Goal: Transaction & Acquisition: Purchase product/service

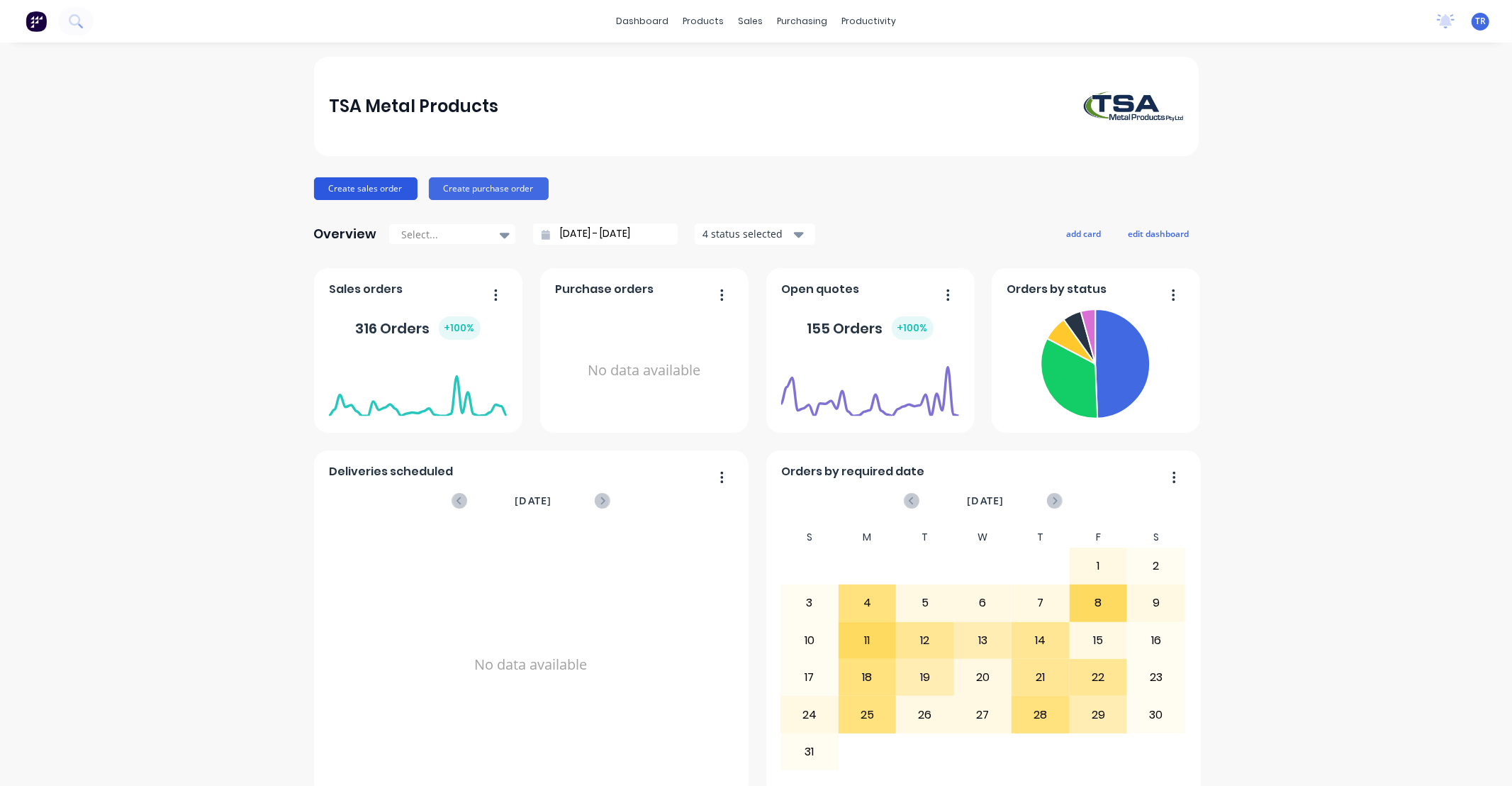
click at [385, 189] on button "Create sales order" at bounding box center [366, 188] width 103 height 23
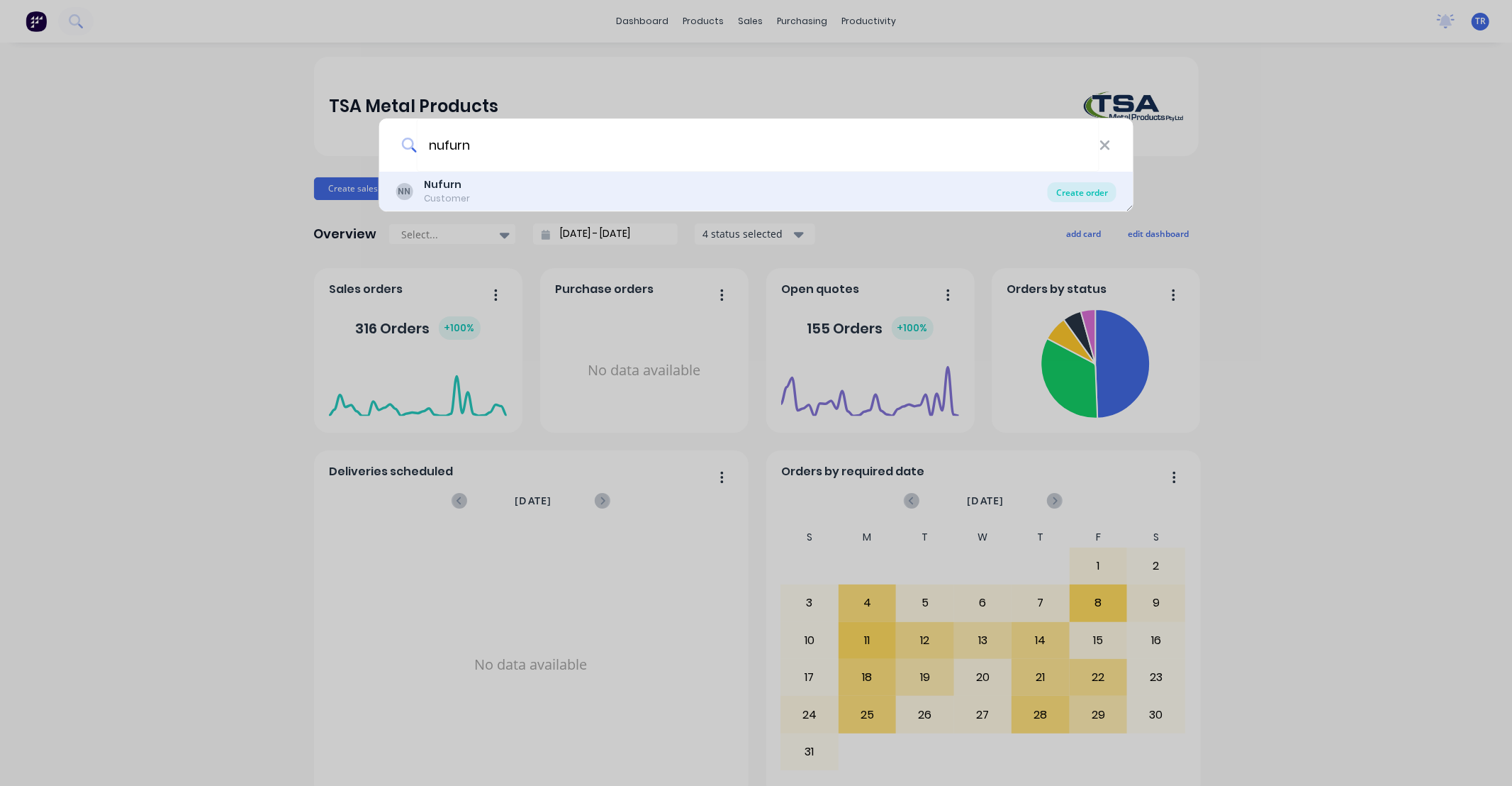
type input "nufurn"
click at [1095, 195] on div "Create order" at bounding box center [1081, 192] width 69 height 20
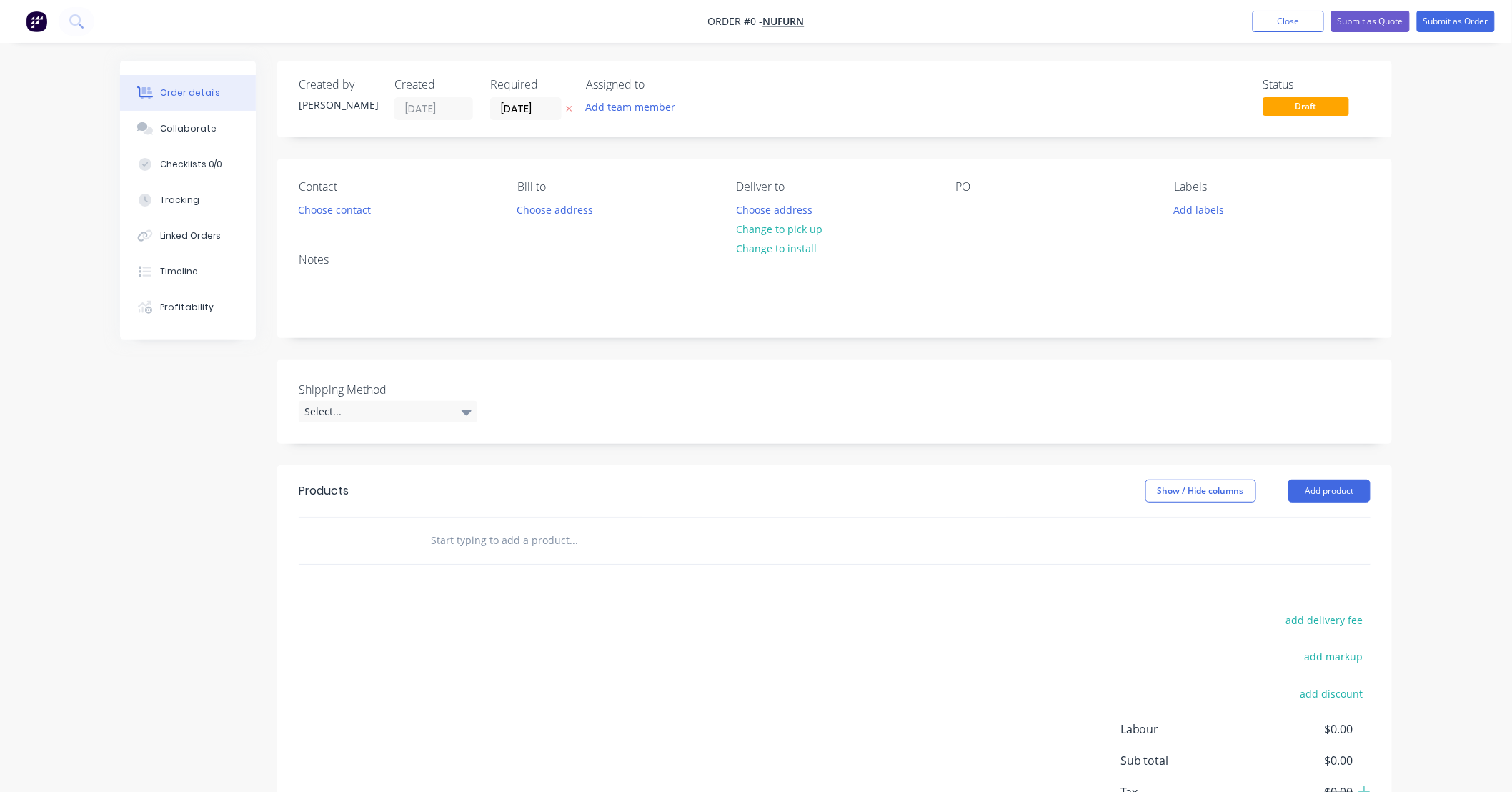
click at [453, 542] on input "text" at bounding box center [573, 540] width 286 height 28
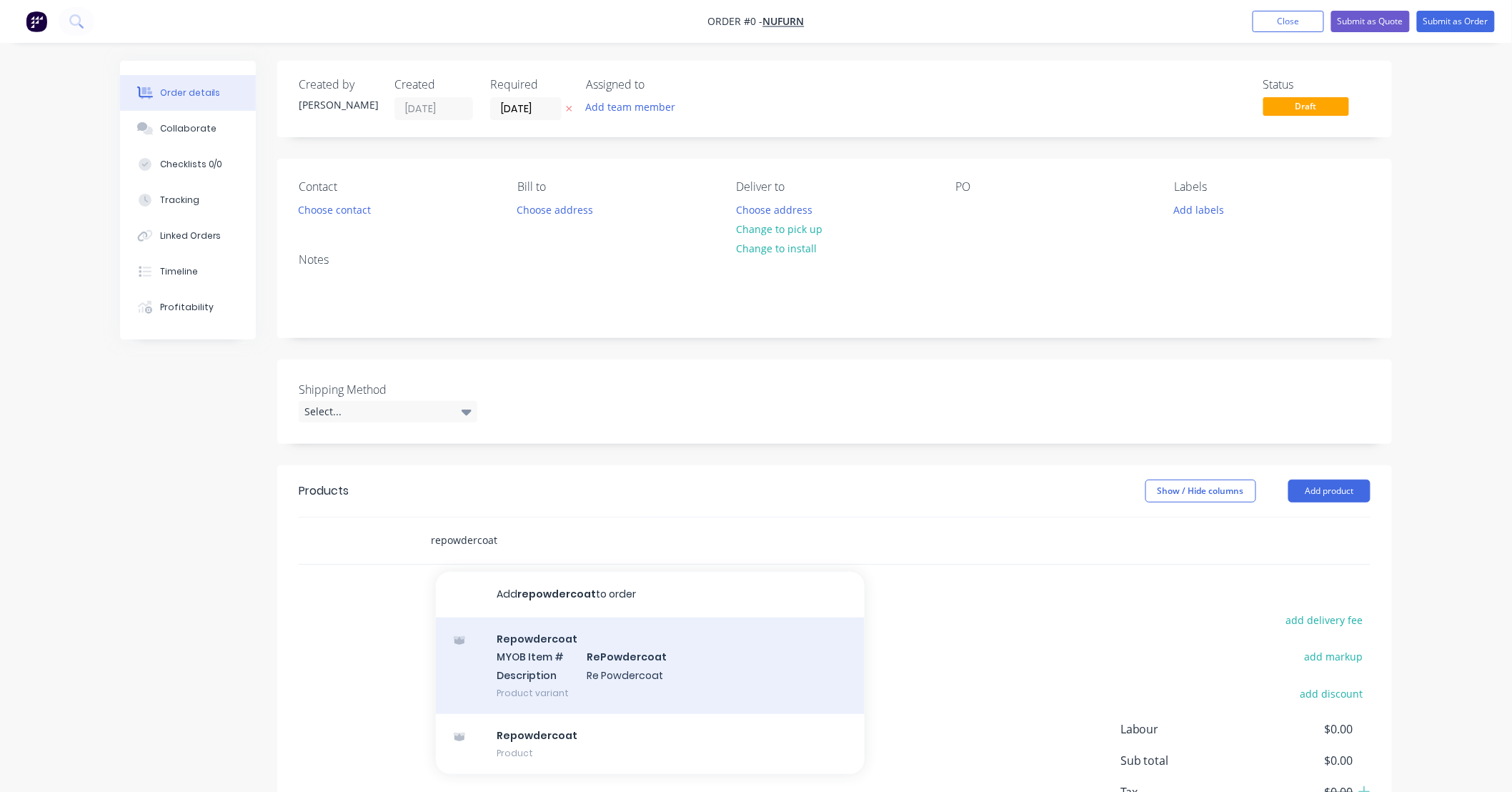
type input "repowdercoat"
click at [660, 682] on div "Repowdercoat MYOB Item # RePowdercoat Description Re Powdercoat Product variant" at bounding box center [650, 666] width 429 height 97
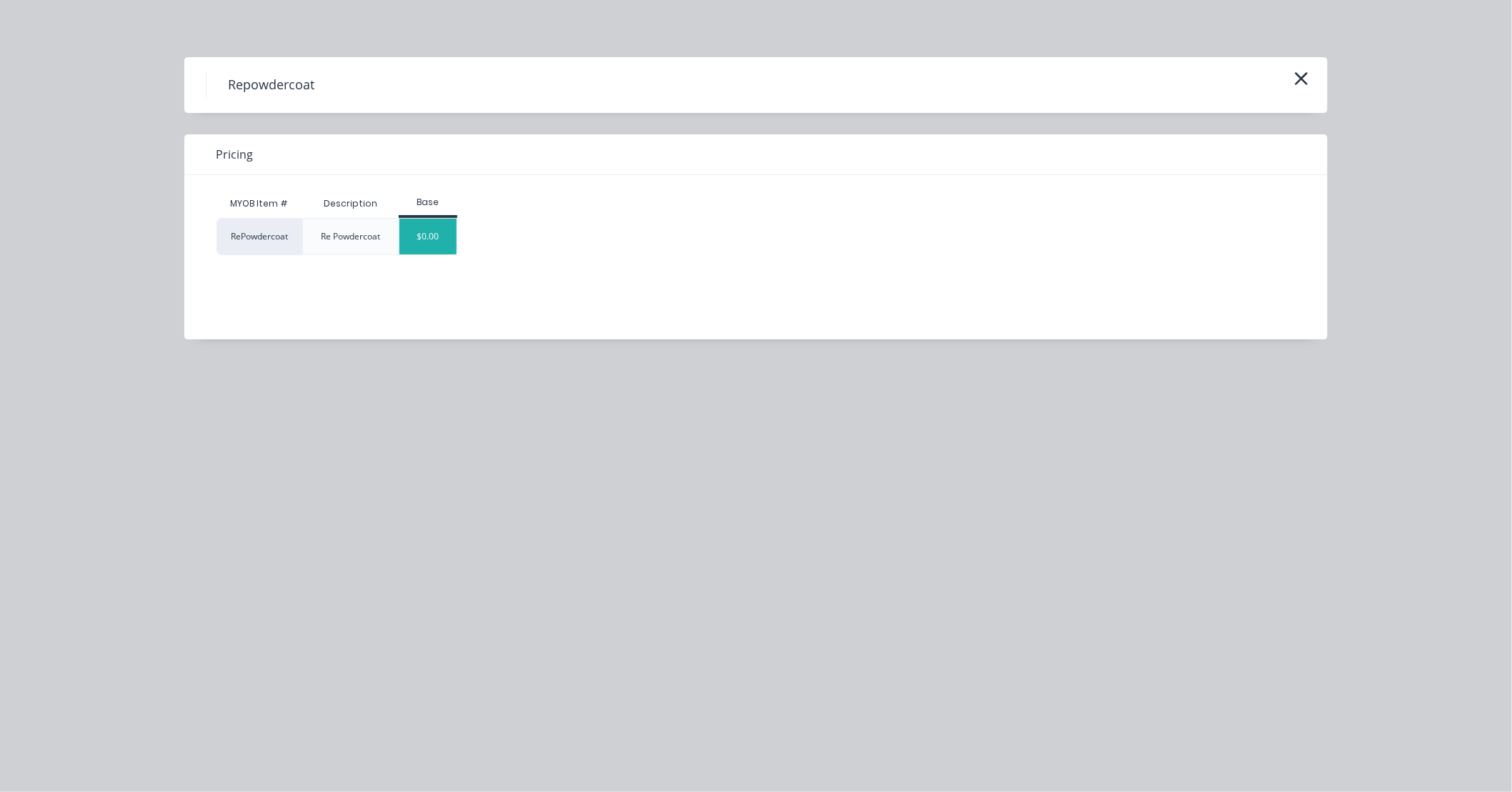
click at [422, 246] on div "$0.00" at bounding box center [429, 237] width 58 height 36
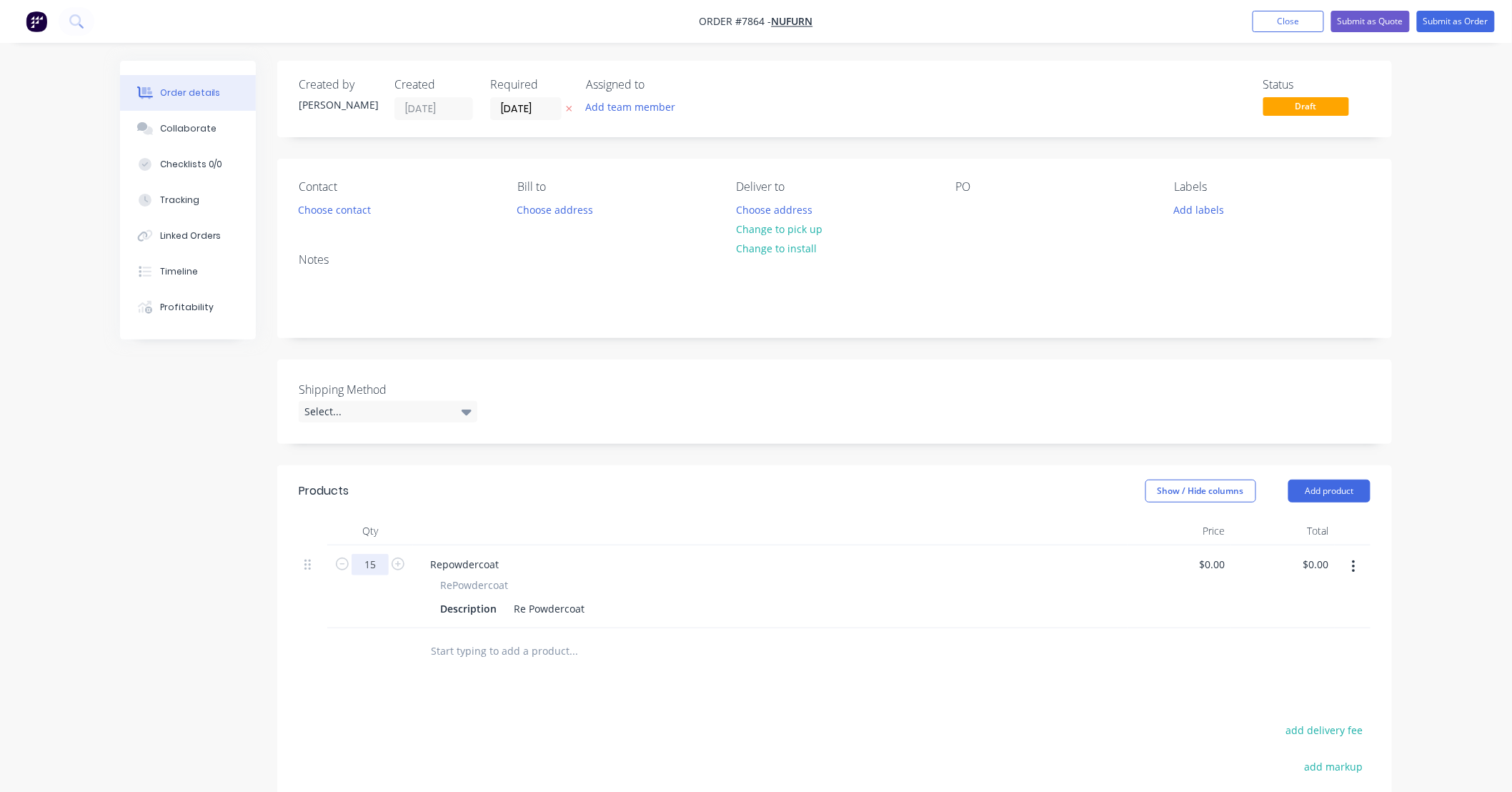
type input "15"
click at [583, 607] on div "Re Powdercoat" at bounding box center [549, 608] width 82 height 21
click at [563, 606] on div "Re Powdercoat" at bounding box center [549, 608] width 82 height 21
click at [584, 606] on div "Re Powder coat" at bounding box center [551, 608] width 85 height 21
type input "$55.00"
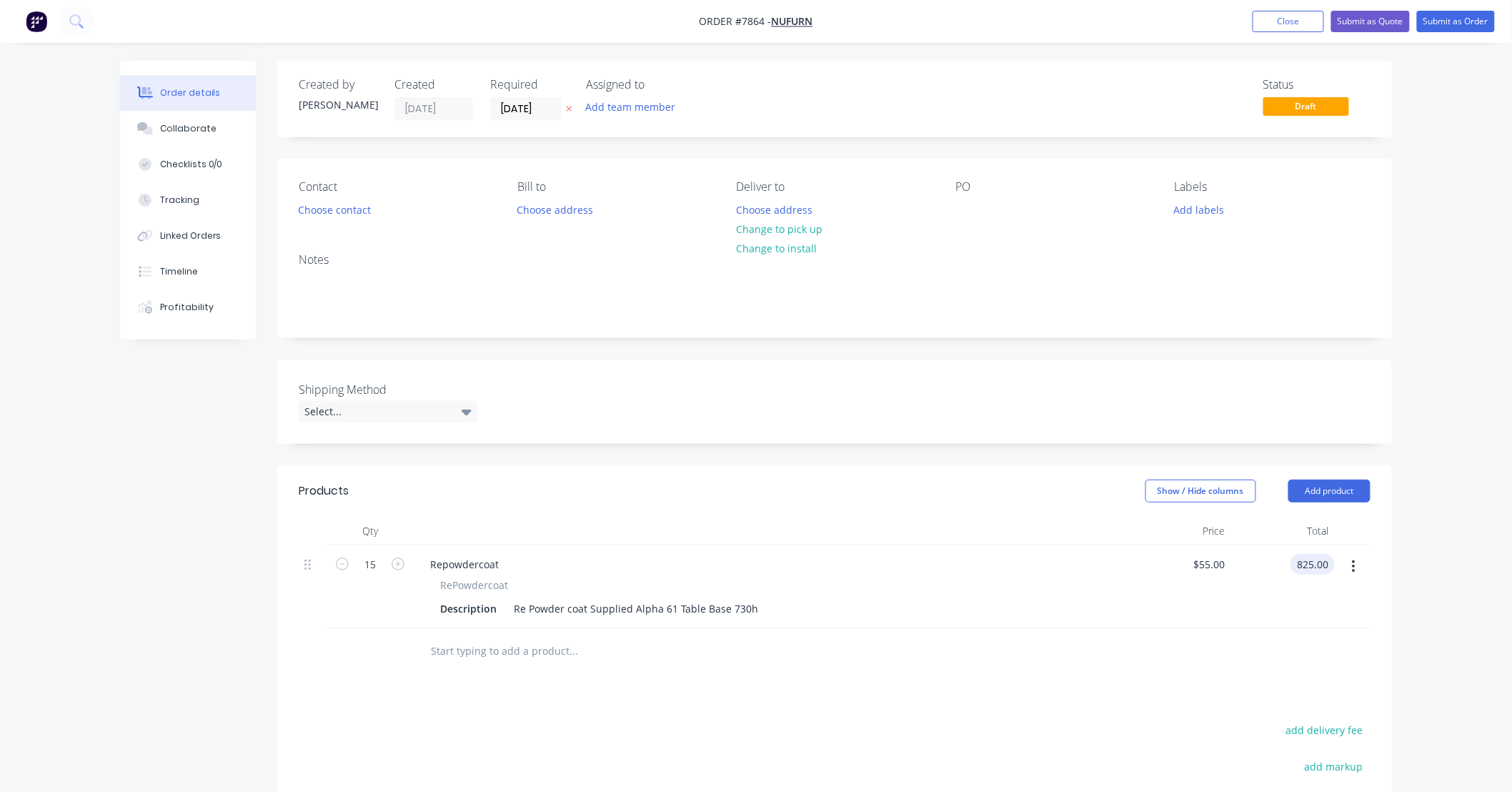
type input "$825.00"
click at [512, 649] on input "text" at bounding box center [573, 650] width 286 height 28
drag, startPoint x: 465, startPoint y: 643, endPoint x: 286, endPoint y: 640, distance: 179.0
click at [286, 640] on div "Qty Price Total 15 Repowdercoat RePowdercoat Description Re Powder coat Supplie…" at bounding box center [835, 595] width 1115 height 158
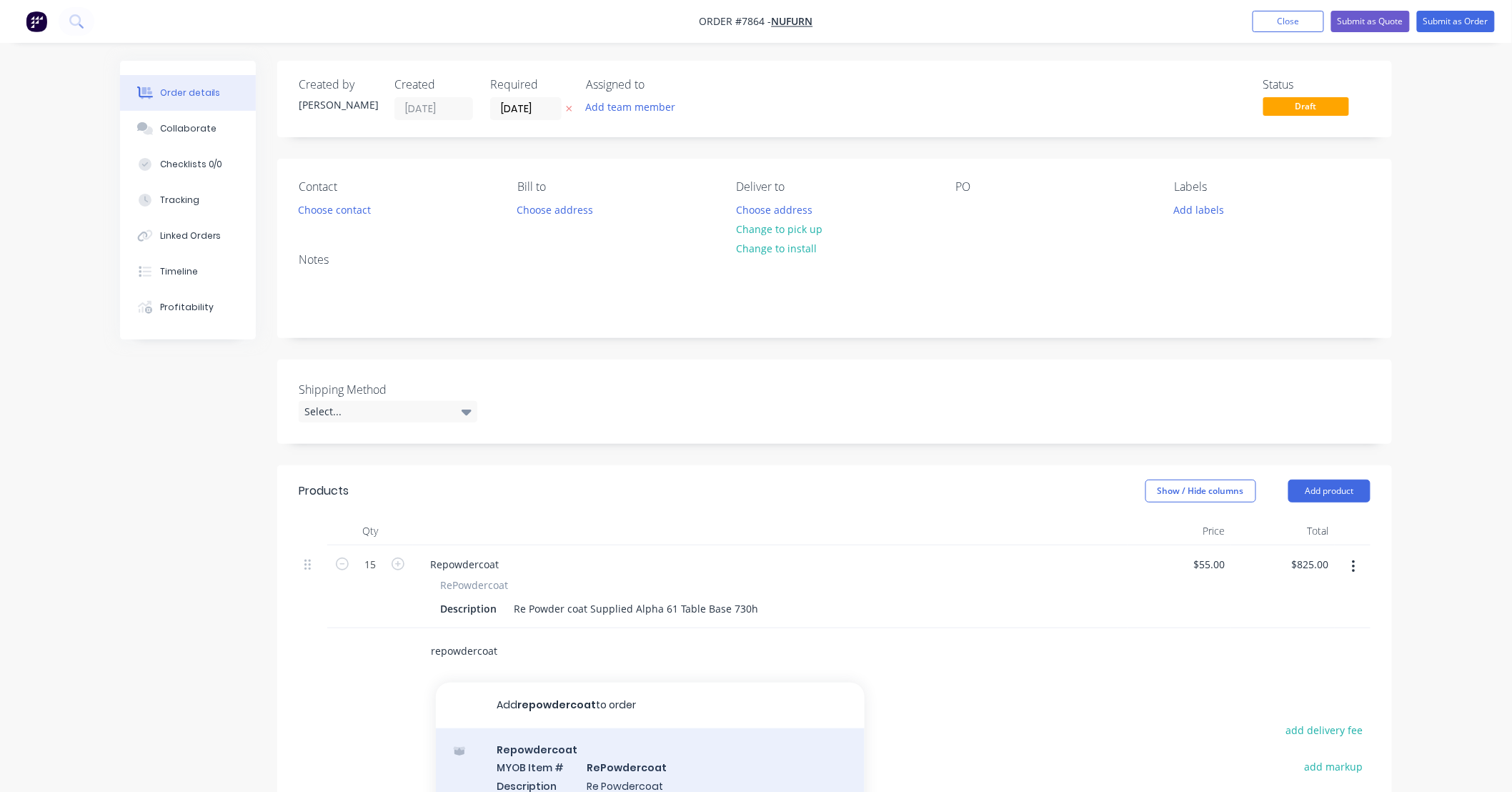
type input "repowdercoat"
click at [692, 755] on div "Repowdercoat MYOB Item # RePowdercoat Description Re Powdercoat Product variant" at bounding box center [650, 776] width 429 height 97
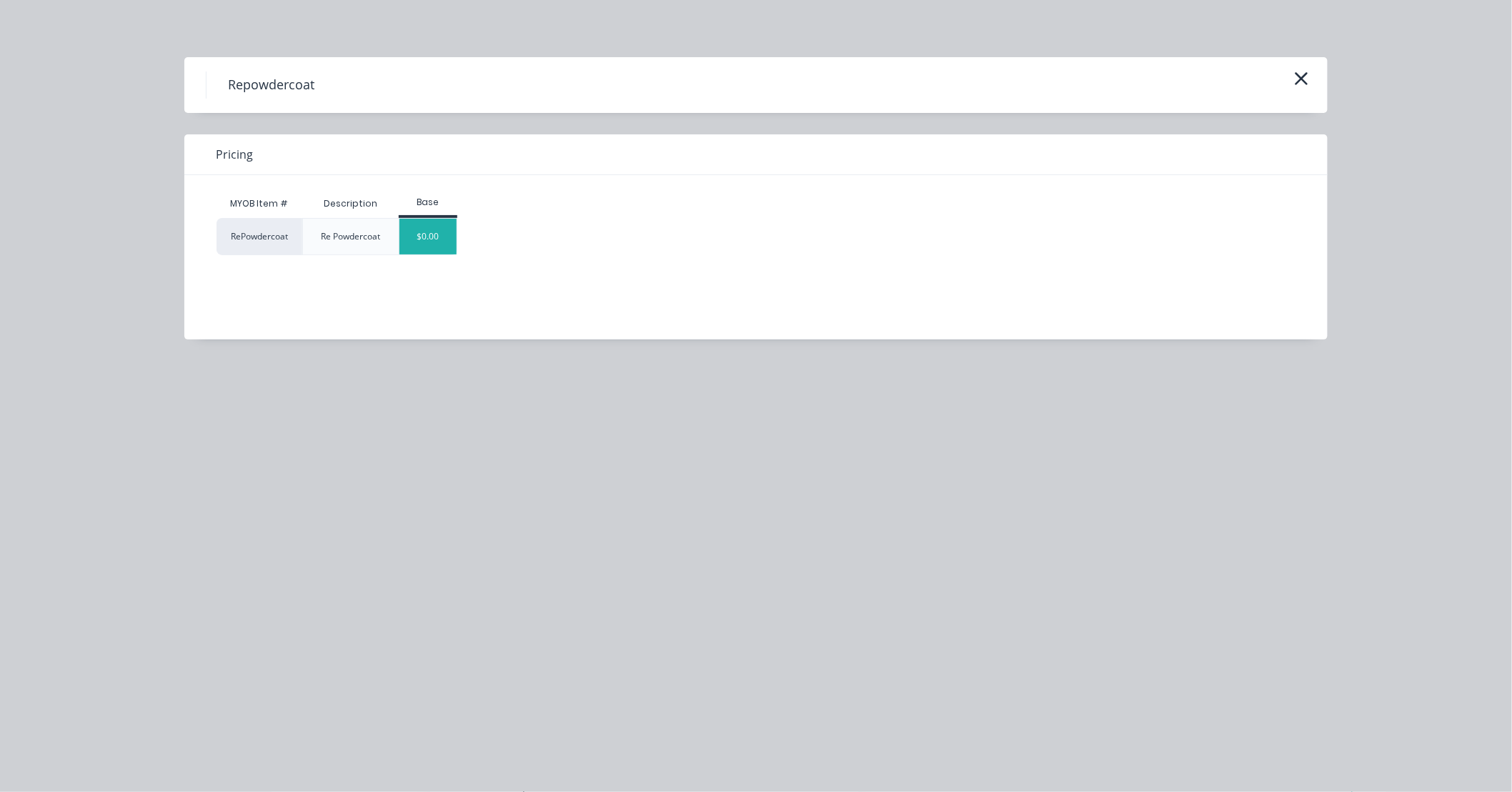
click at [438, 230] on div "$0.00" at bounding box center [429, 237] width 58 height 36
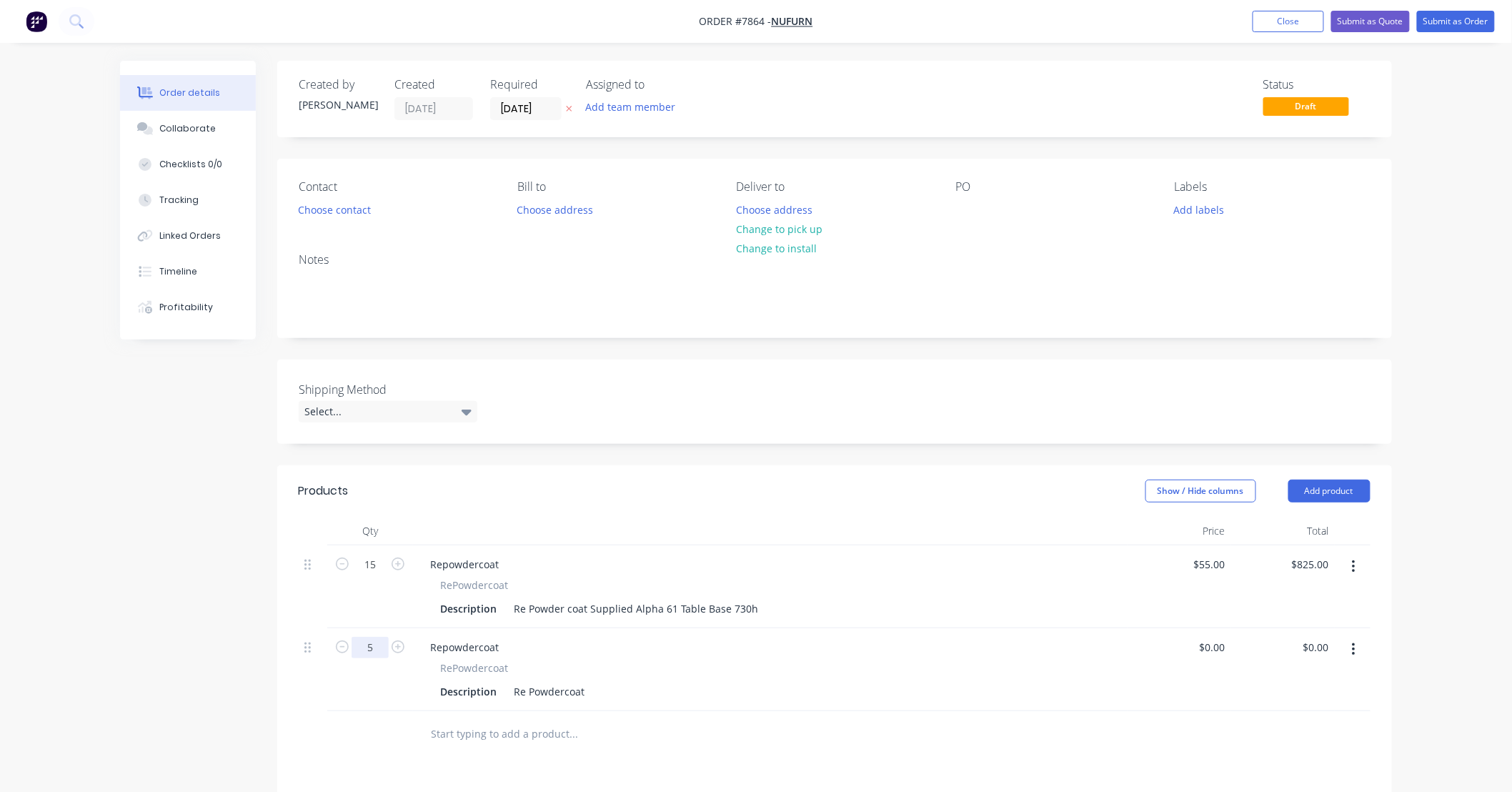
type input "5"
drag, startPoint x: 753, startPoint y: 607, endPoint x: 426, endPoint y: 623, distance: 327.4
click at [426, 623] on div "Repowdercoat RePowdercoat Description Re Powder coat Supplied Alpha 61 Table Ba…" at bounding box center [771, 586] width 715 height 83
copy div "Re Powder coat Supplied Alpha 61 Table Base 730h"
drag, startPoint x: 583, startPoint y: 688, endPoint x: 483, endPoint y: 691, distance: 100.0
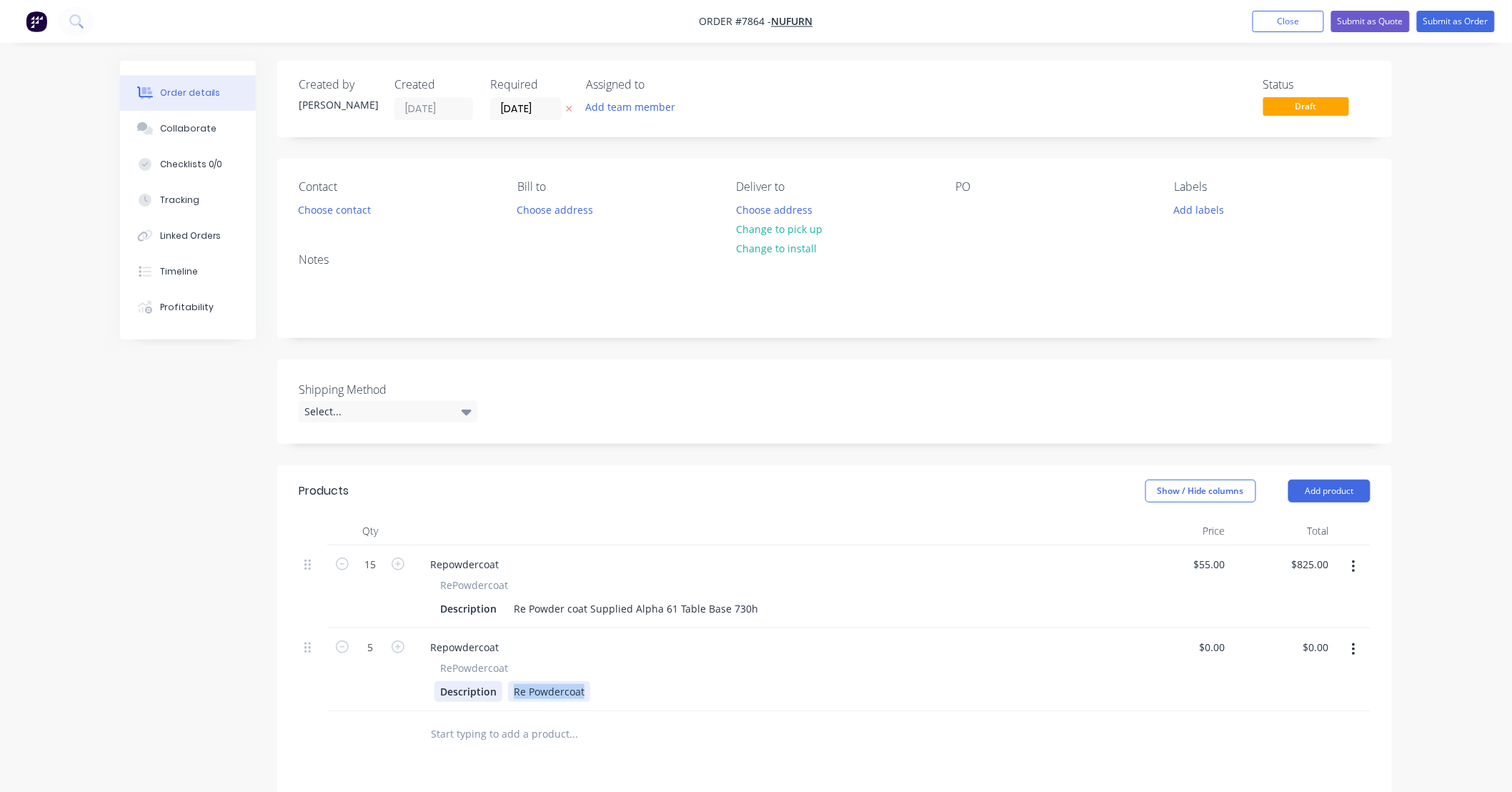
click at [483, 691] on div "Description Re Powdercoat" at bounding box center [768, 691] width 666 height 21
paste div
click at [741, 690] on div "Re Powder coat Supplied Alpha 61 Table Base 730h" at bounding box center [636, 691] width 255 height 21
type input "$52.00"
type input "$260.00"
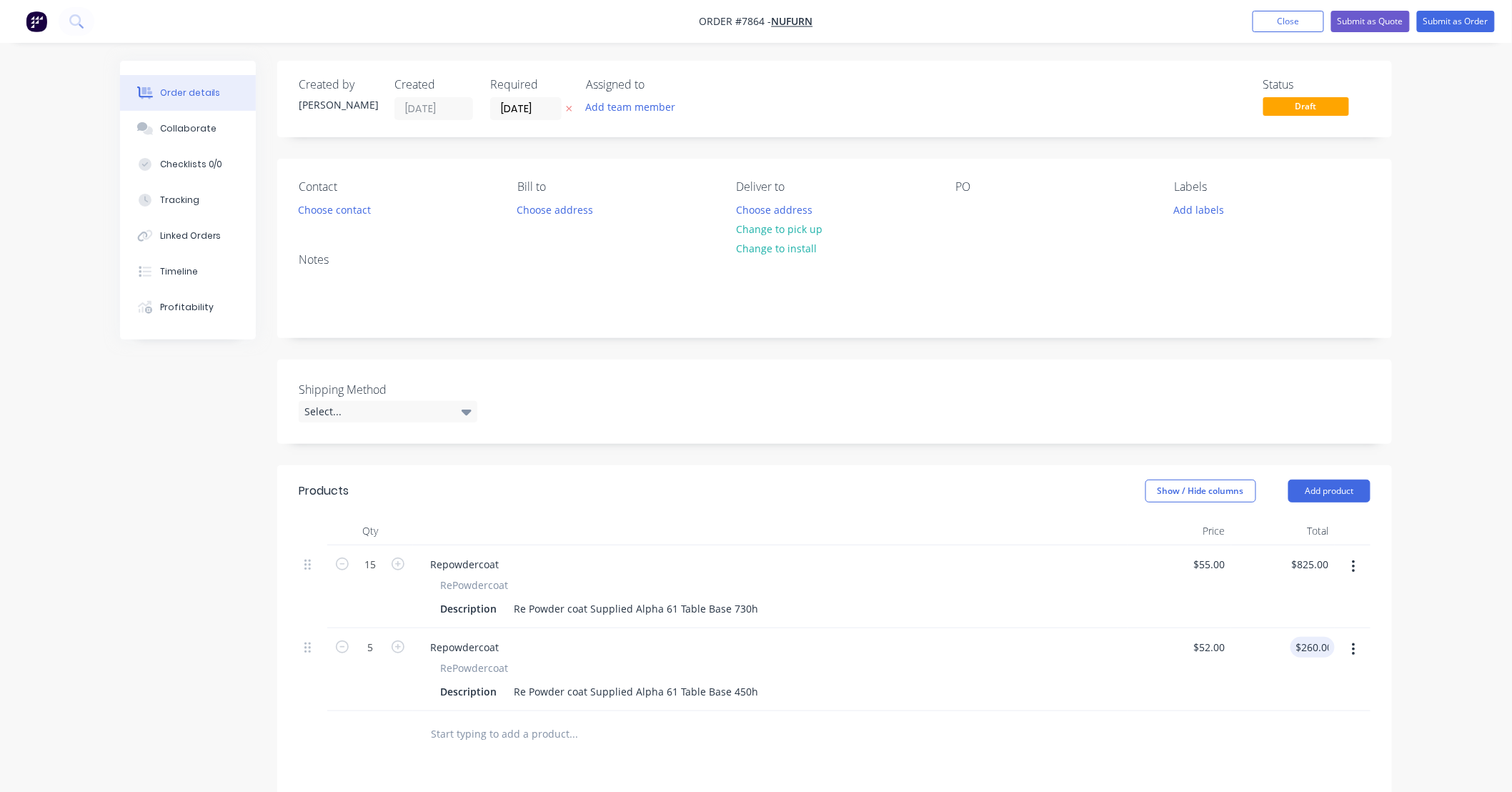
click at [910, 747] on div at bounding box center [670, 733] width 503 height 28
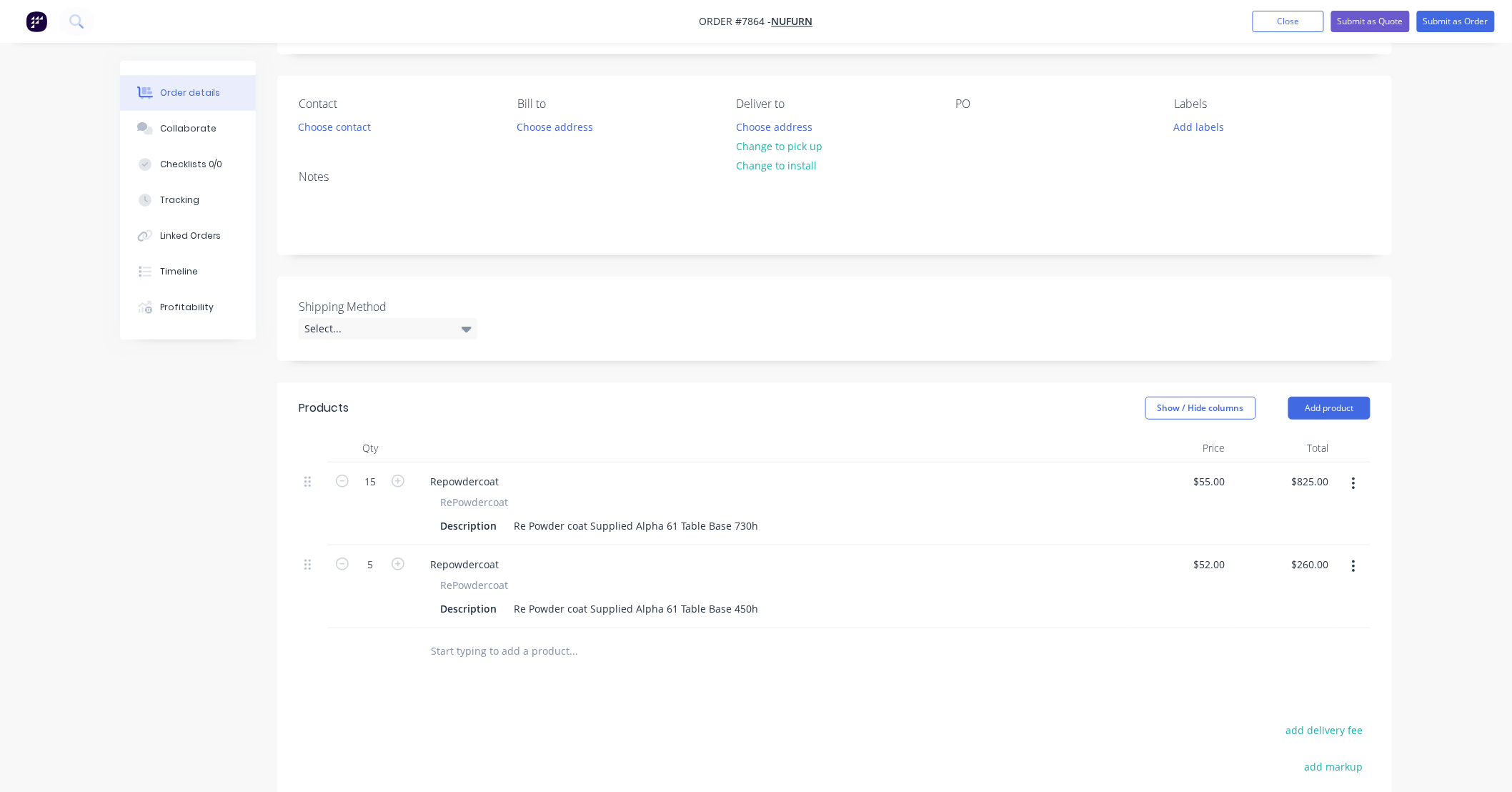
scroll to position [212, 0]
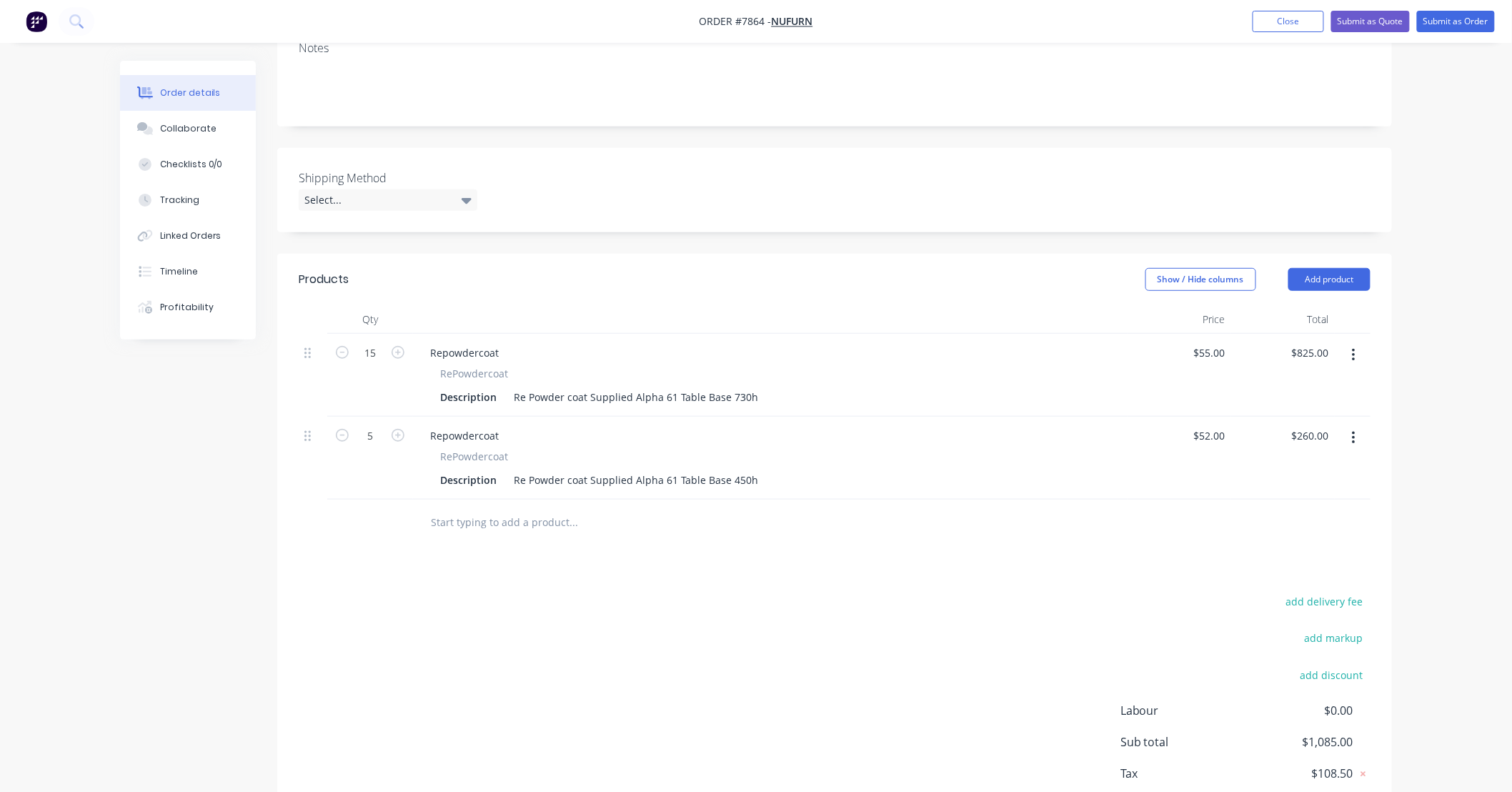
click at [554, 519] on input "text" at bounding box center [573, 522] width 286 height 28
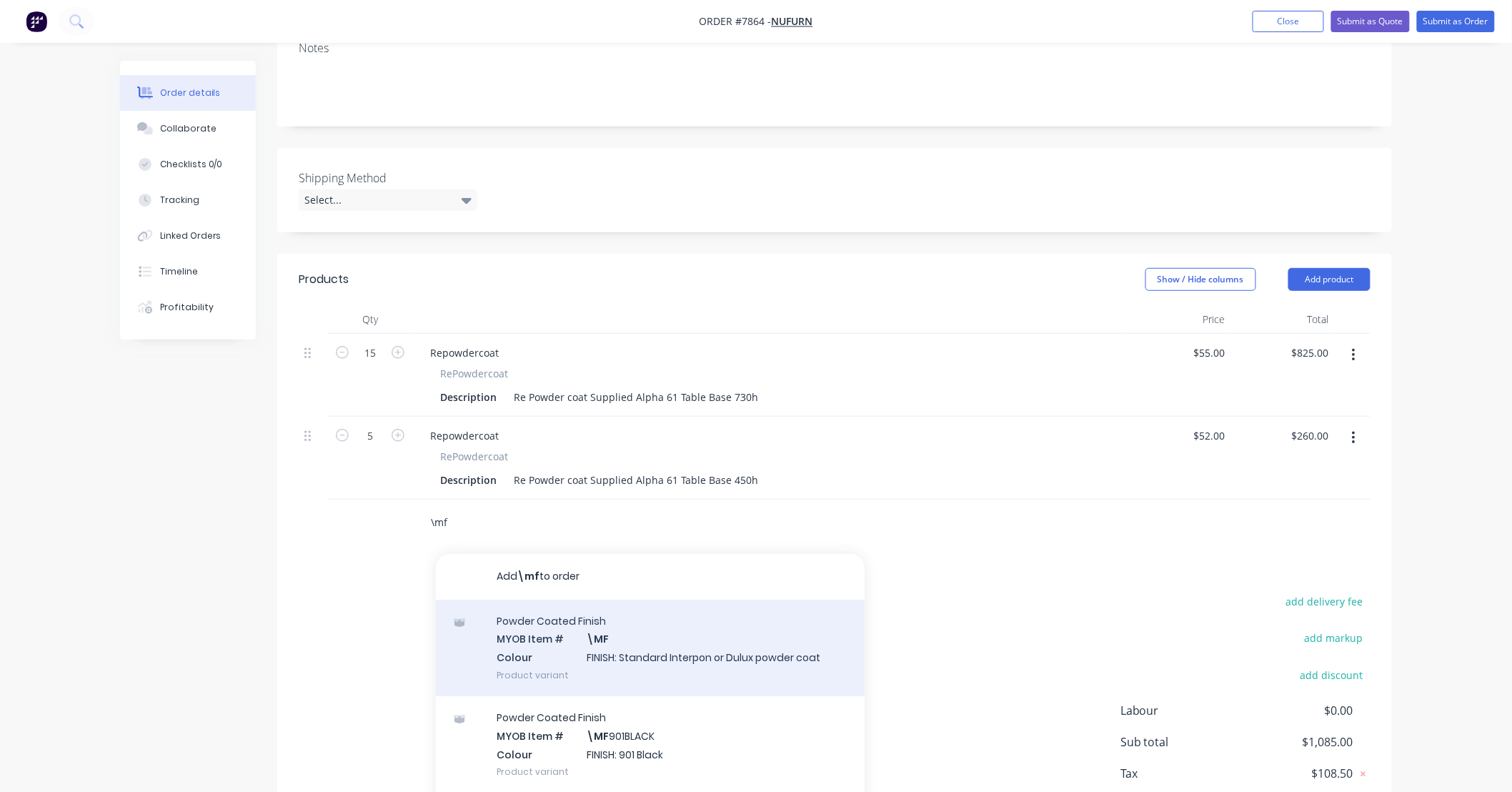
type input "\mf"
click at [692, 638] on div "Powder Coated Finish MYOB Item # \MF Colour FINISH: Standard Interpon or Dulux …" at bounding box center [650, 648] width 429 height 97
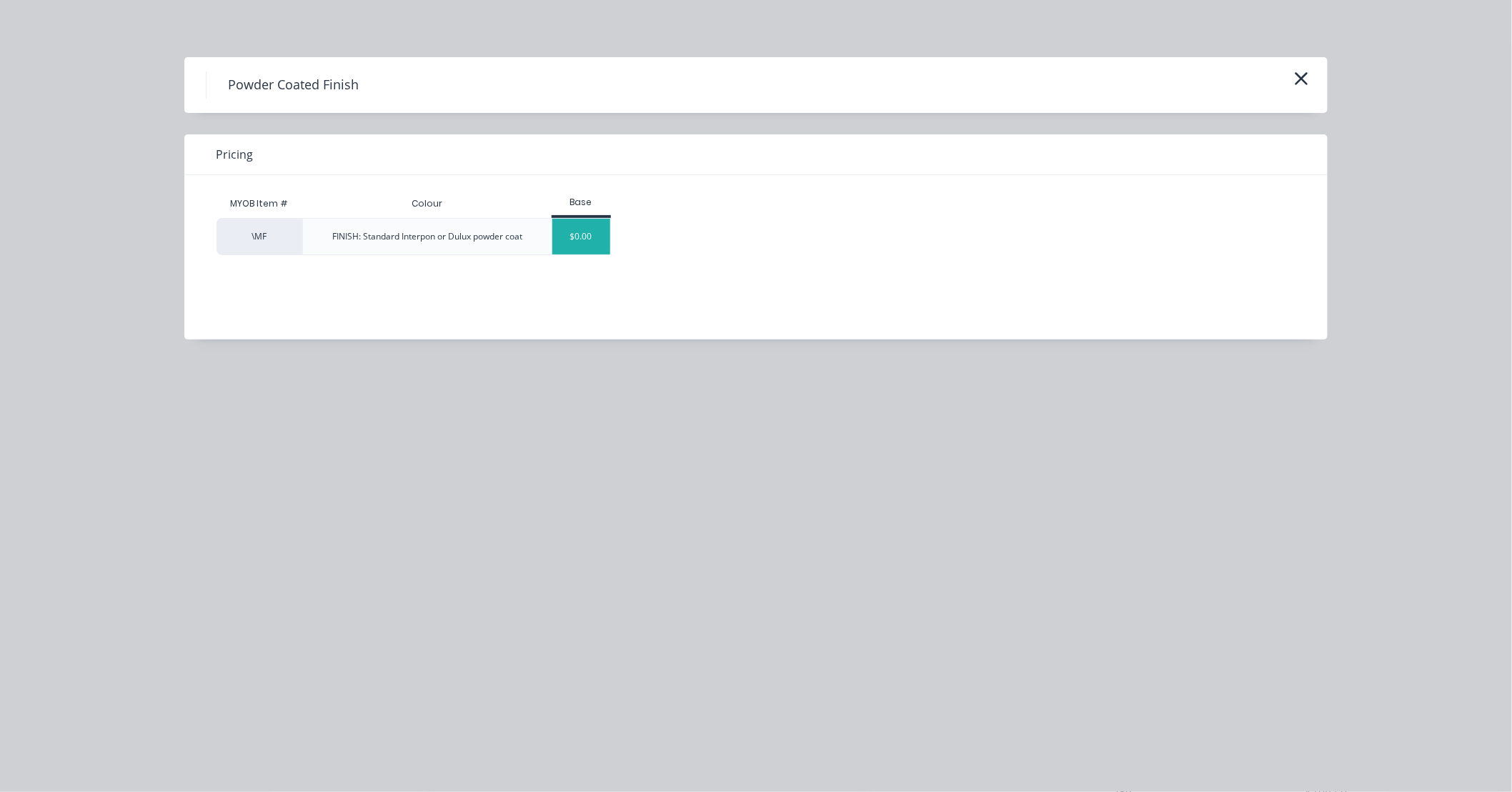
click at [574, 236] on div "$0.00" at bounding box center [582, 237] width 58 height 36
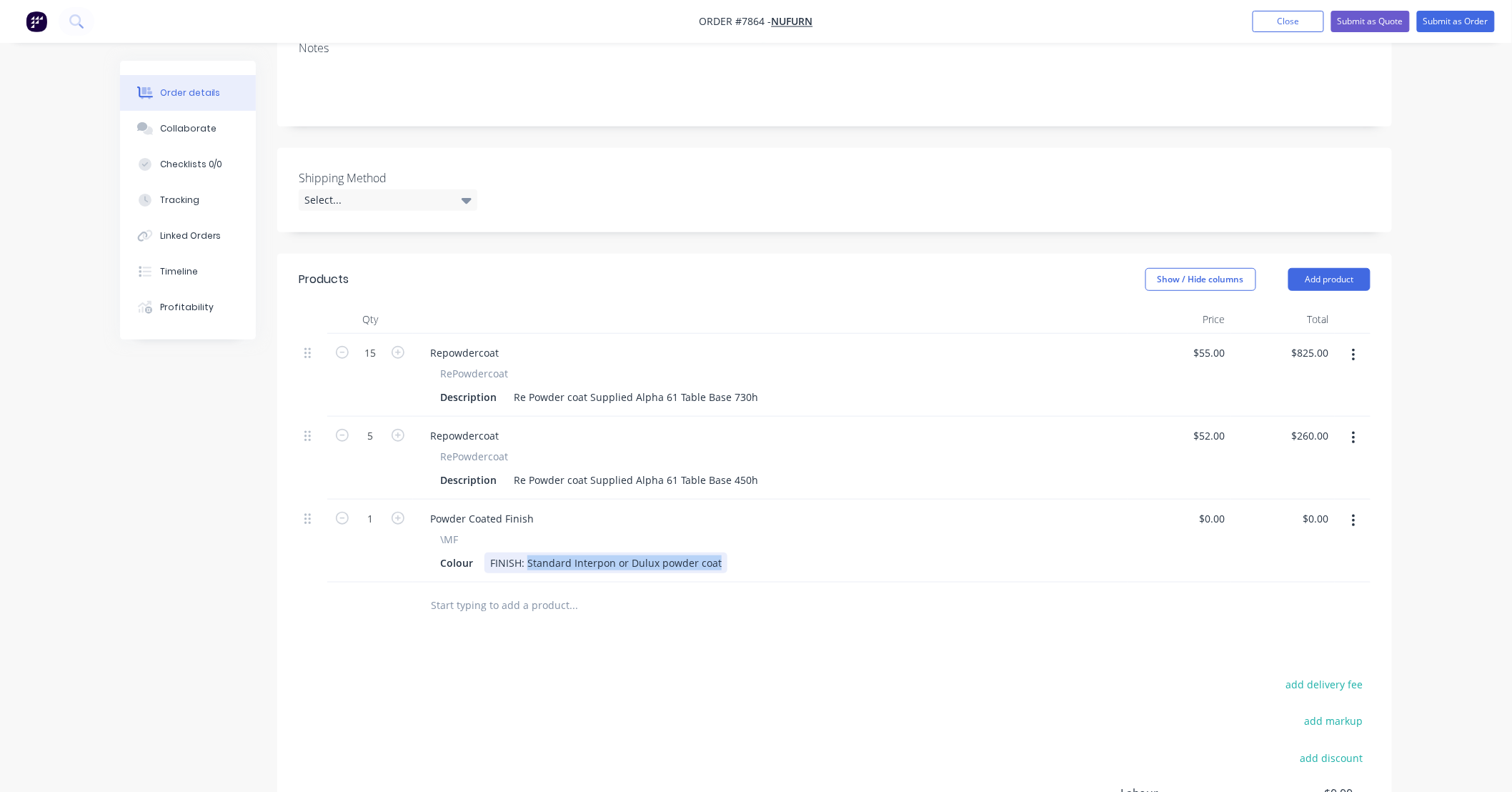
drag, startPoint x: 526, startPoint y: 560, endPoint x: 789, endPoint y: 561, distance: 263.0
click at [789, 561] on div "Colour FINISH: Standard Interpon or Dulux powder coat" at bounding box center [768, 563] width 666 height 21
click at [782, 651] on div "Products Show / Hide columns Add product Qty Price Total 15 Repowdercoat RePowd…" at bounding box center [835, 597] width 1115 height 687
click at [526, 565] on div "FINISH: [PERSON_NAME]" at bounding box center [548, 563] width 129 height 21
type input "$0.00"
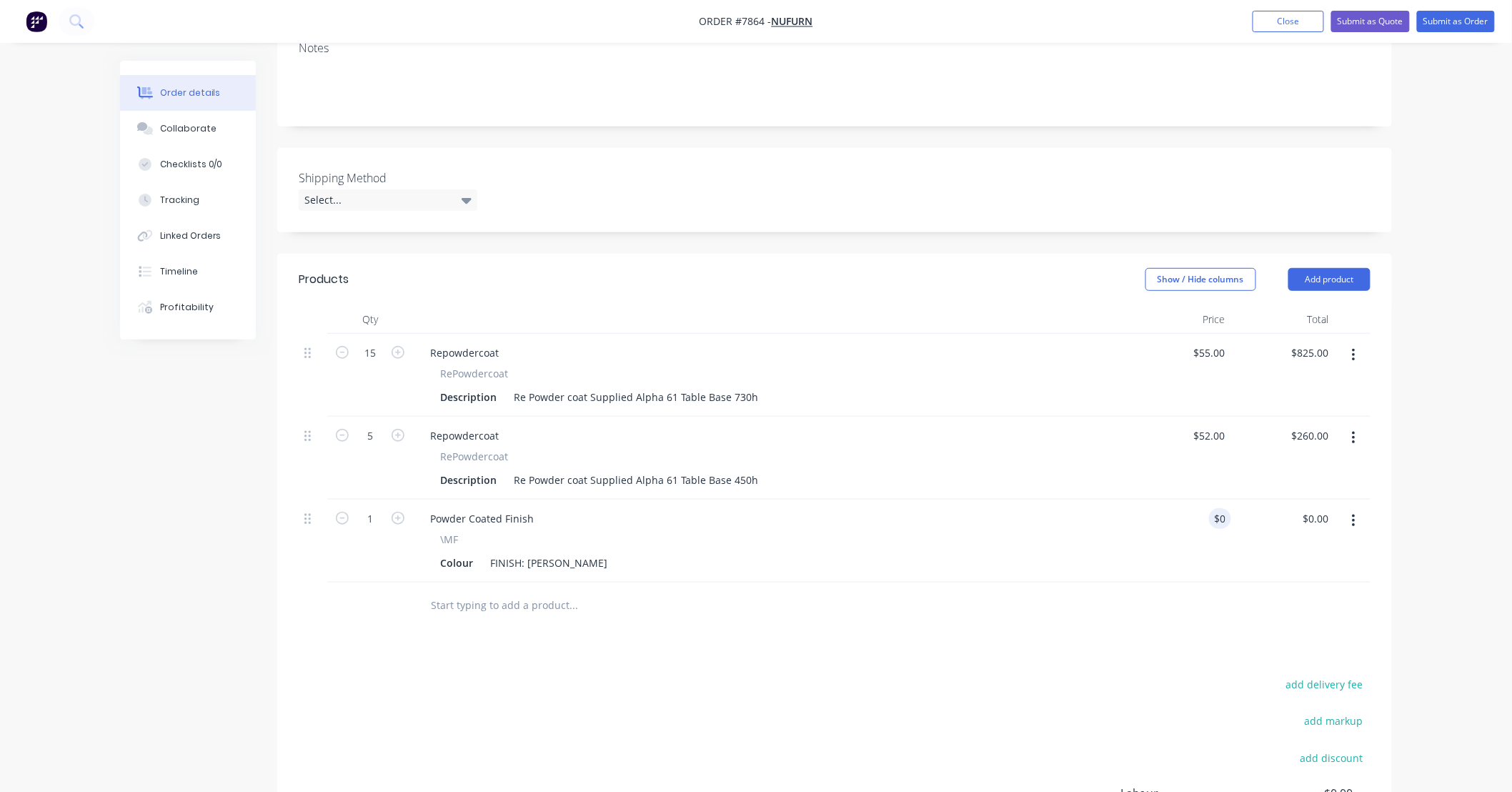
click at [559, 605] on input "text" at bounding box center [573, 605] width 286 height 28
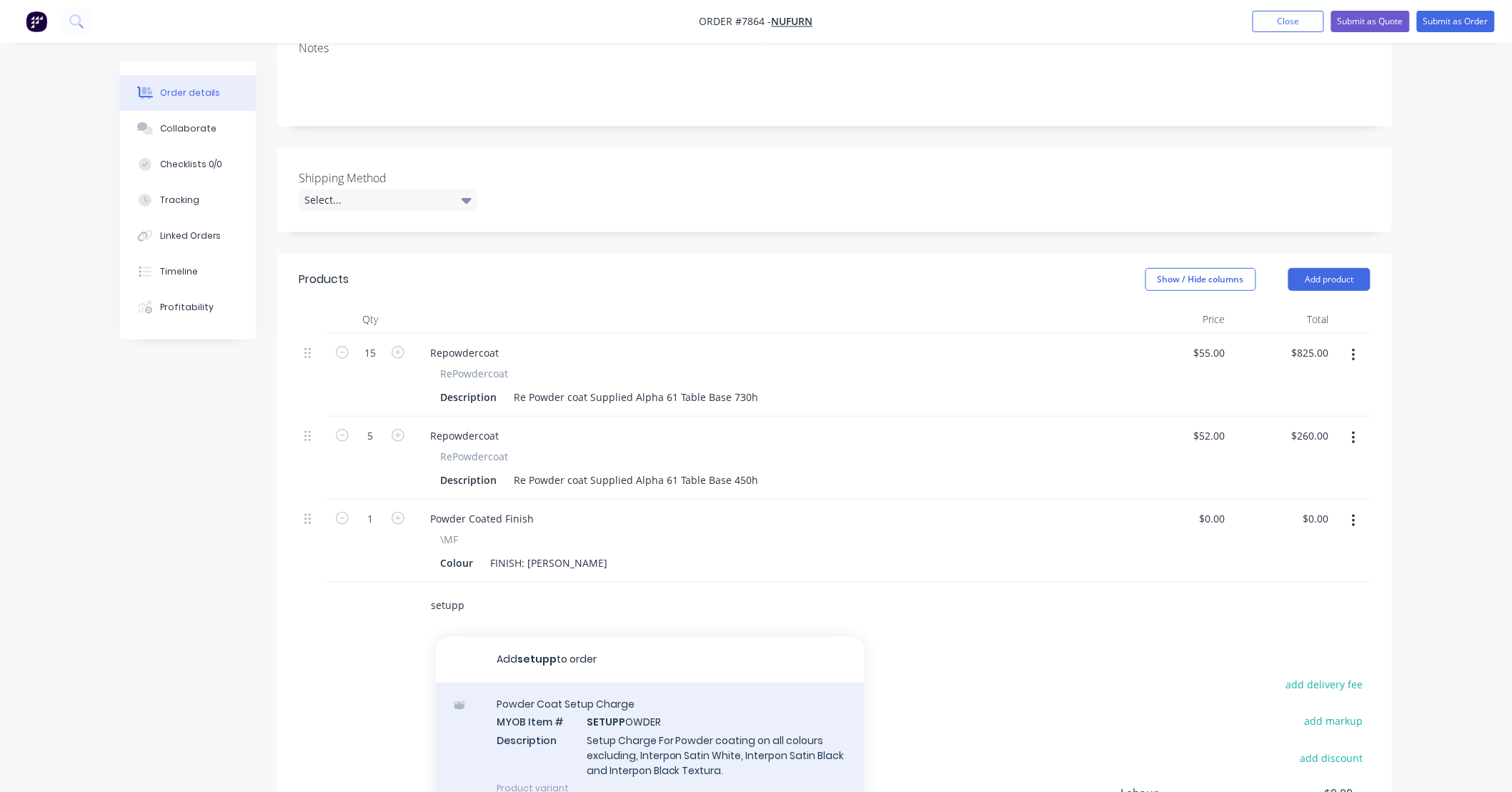
type input "setupp"
click at [756, 725] on div "Powder Coat Setup Charge MYOB Item # SETUPP OWDER Description Setup Charge For …" at bounding box center [650, 746] width 429 height 126
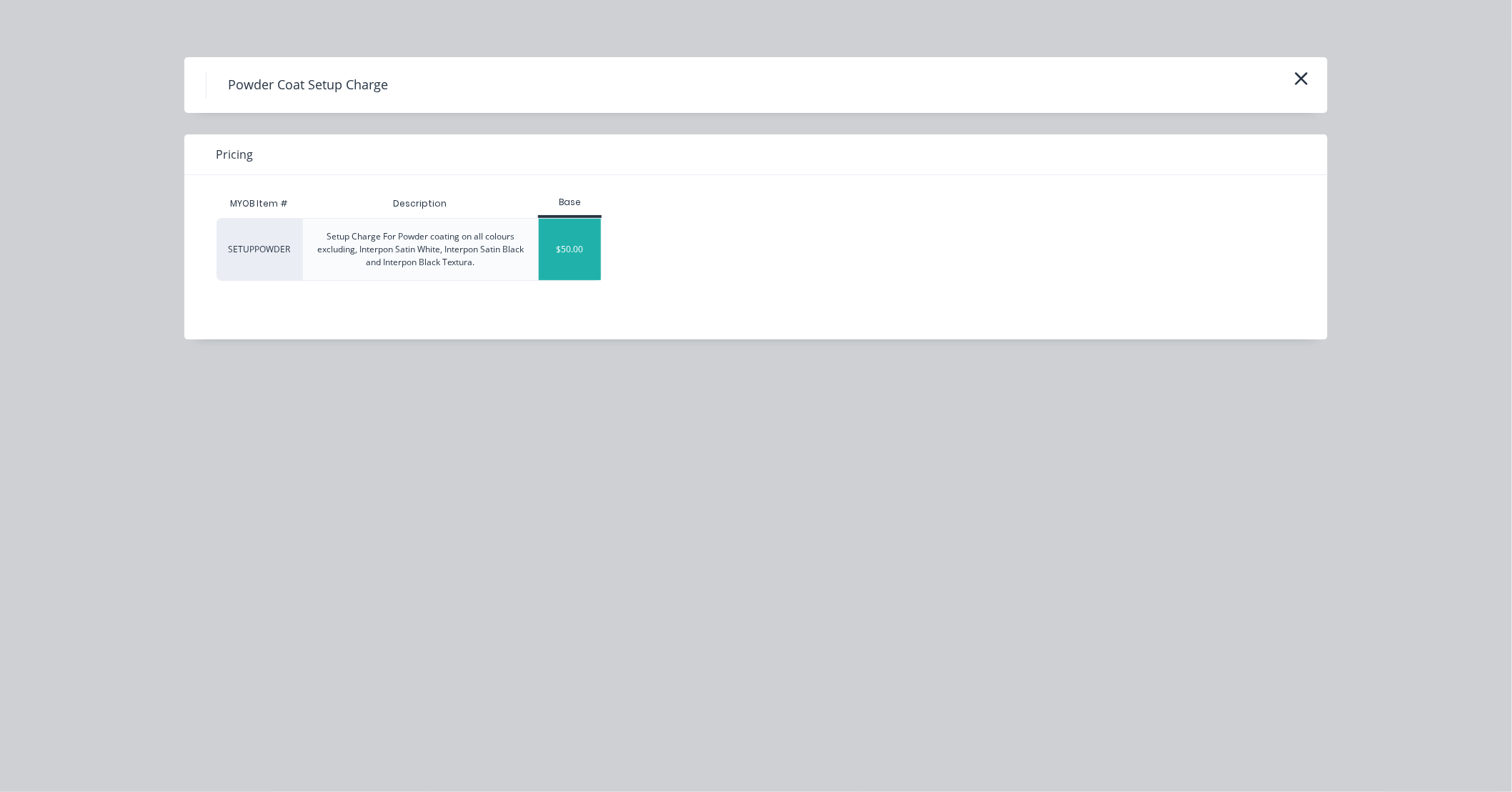
click at [583, 247] on div "$50.00" at bounding box center [570, 249] width 62 height 62
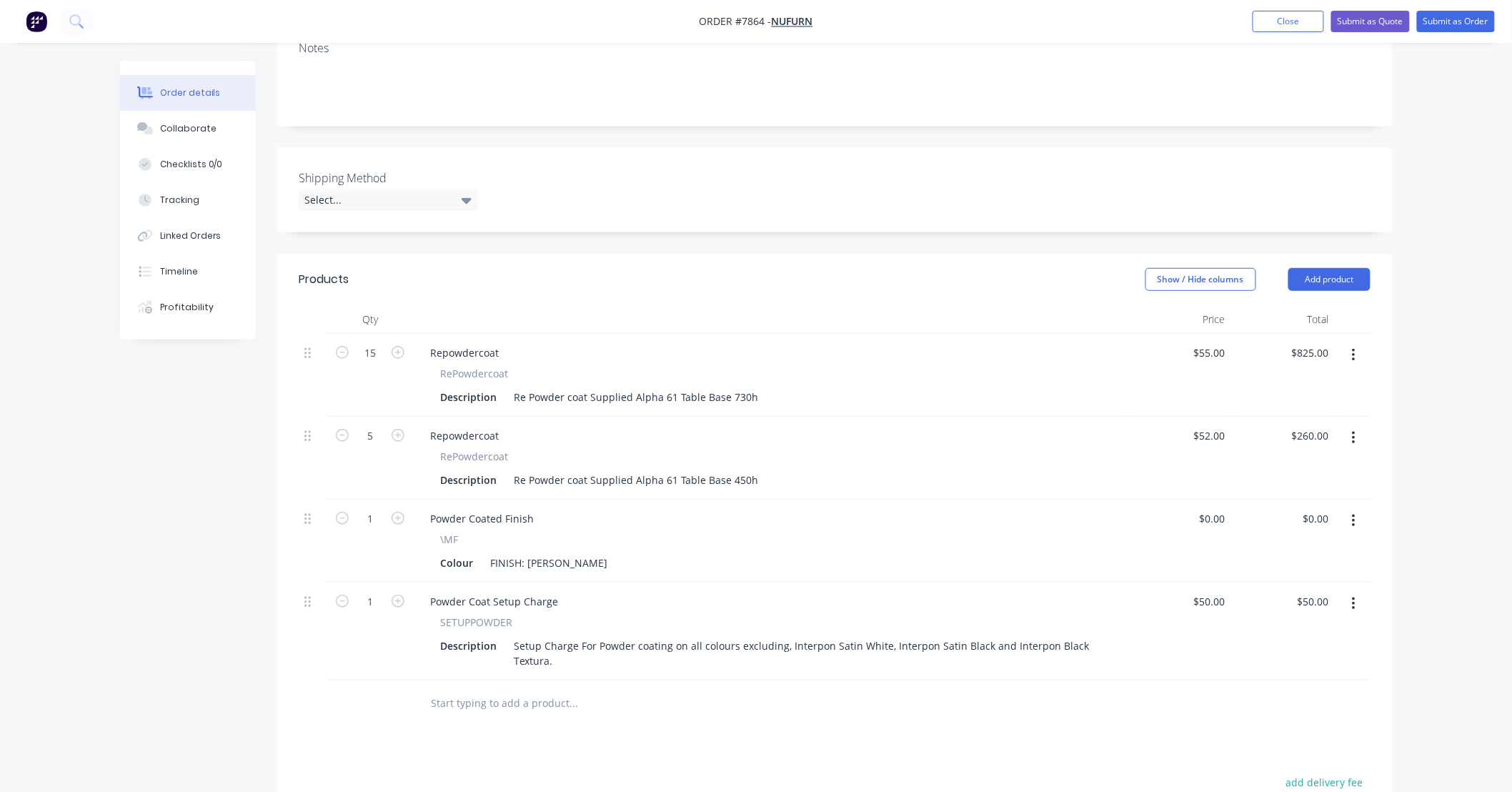
click at [615, 715] on input "text" at bounding box center [573, 702] width 286 height 28
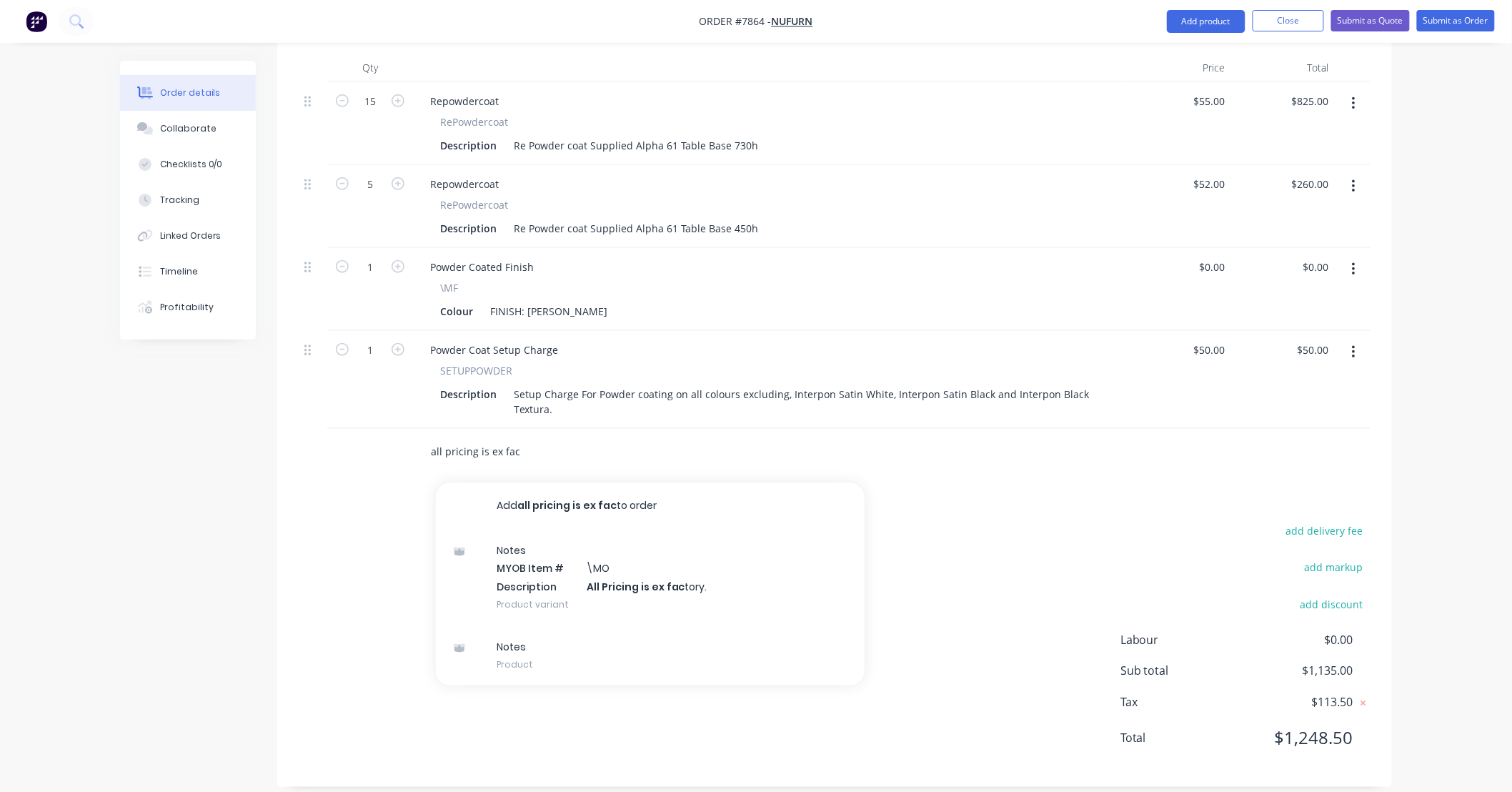
scroll to position [479, 0]
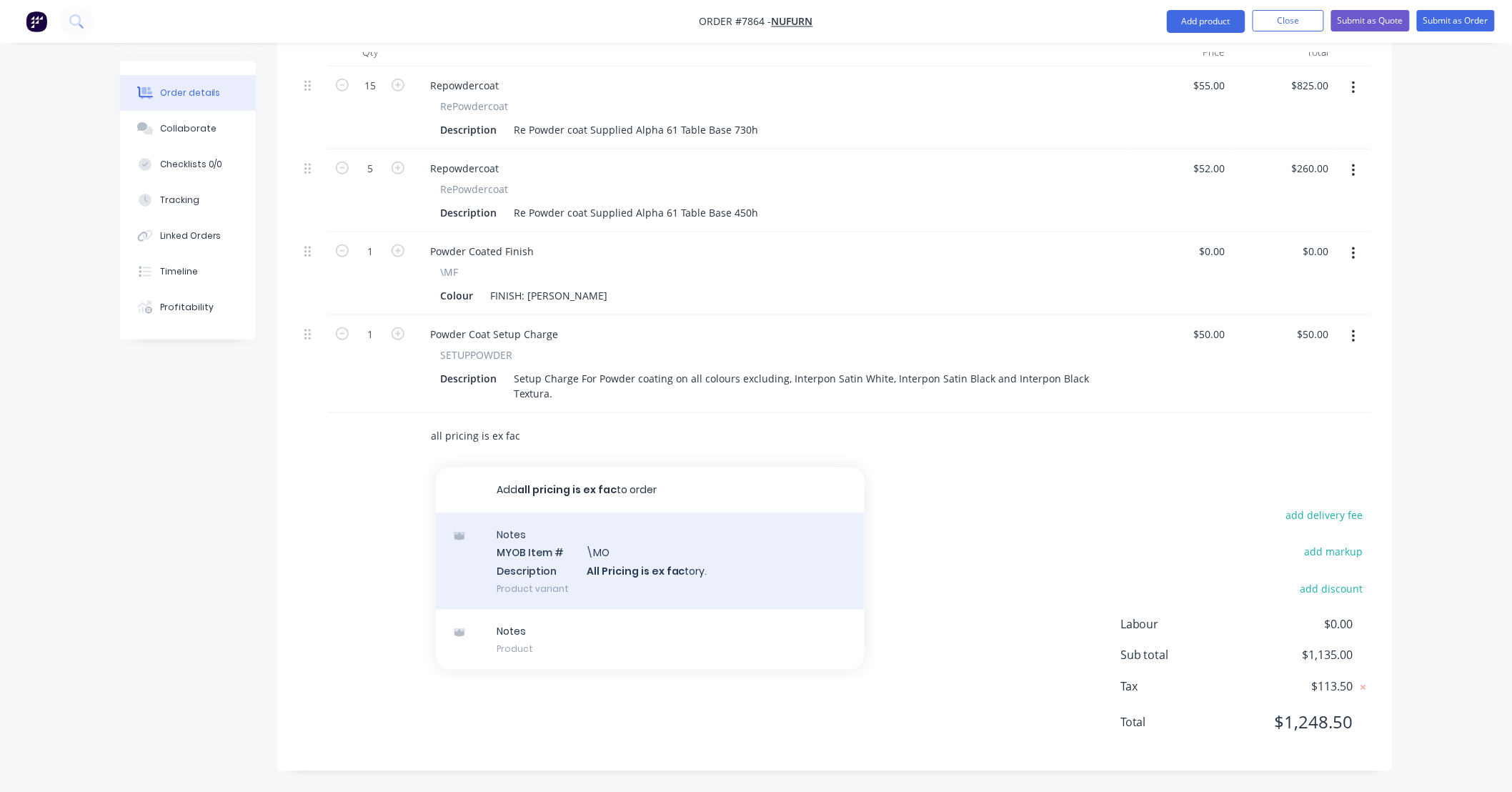
type input "all pricing is ex fac"
click at [690, 566] on div "Notes MYOB Item # \MO Description All Pricing is ex fac tory. Product variant" at bounding box center [650, 561] width 429 height 97
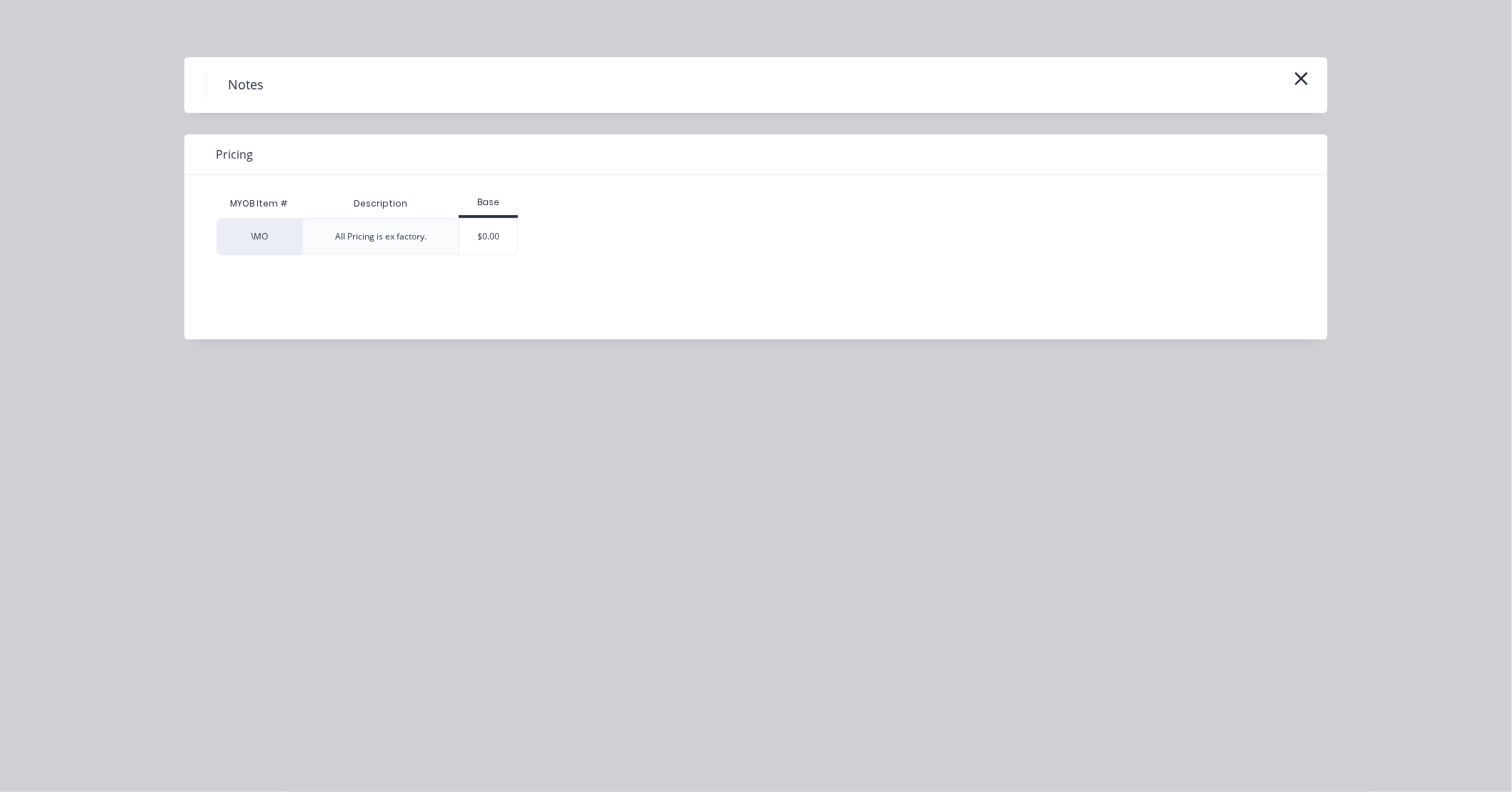
click at [495, 244] on div "$0.00" at bounding box center [489, 237] width 58 height 36
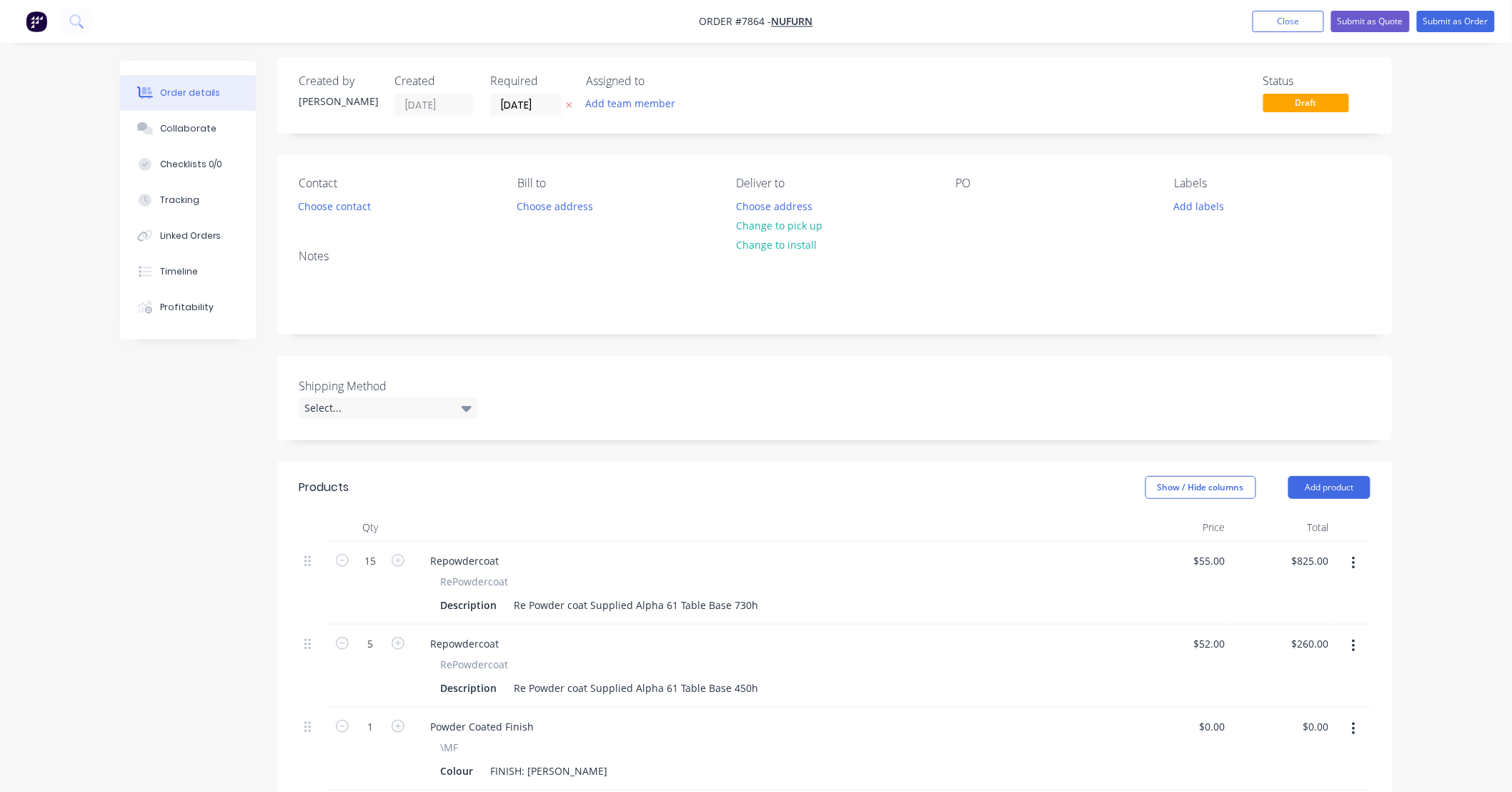
scroll to position [0, 0]
click at [1382, 18] on button "Submit as Quote" at bounding box center [1371, 21] width 79 height 21
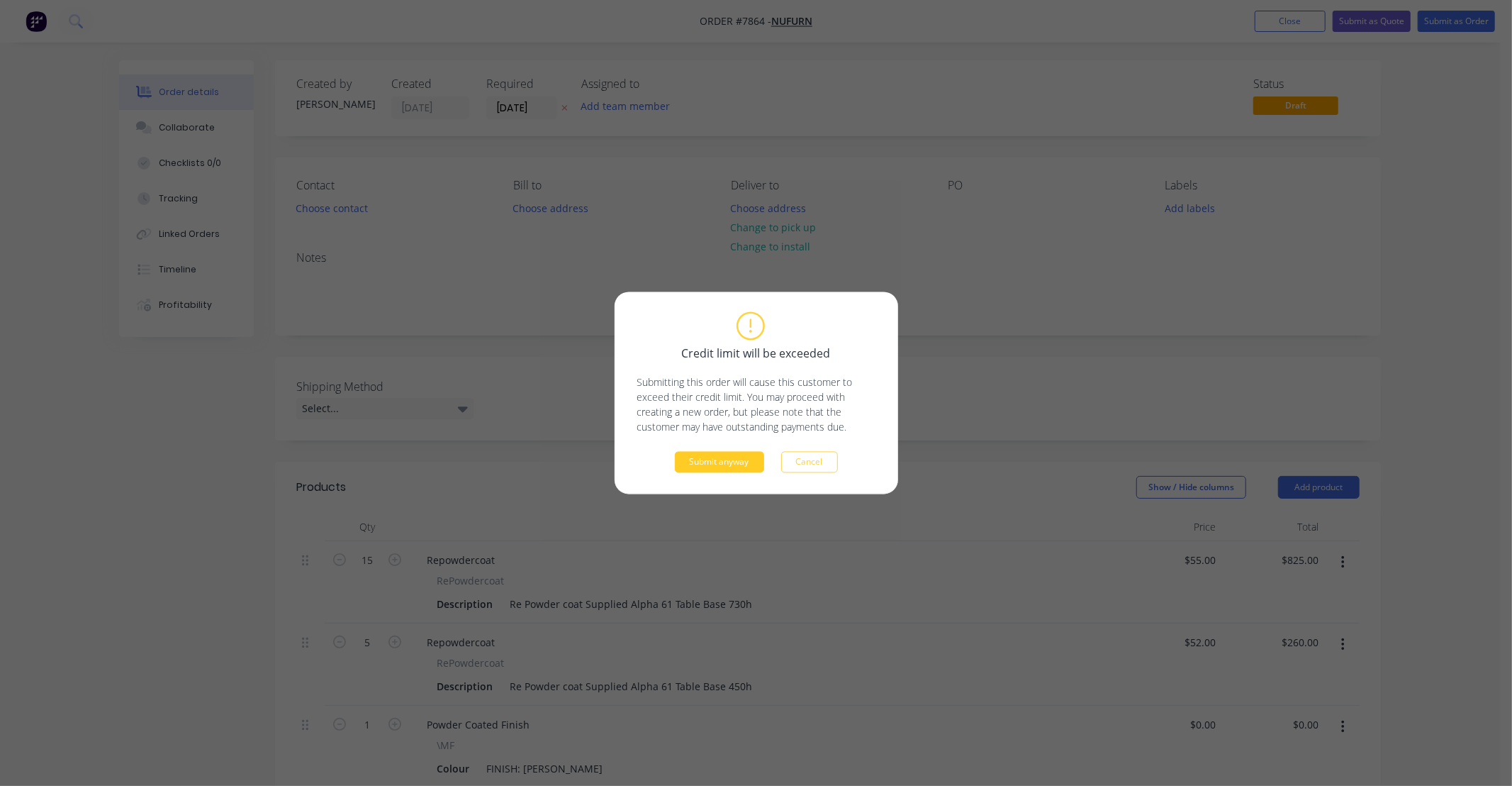
click at [723, 462] on button "Submit anyway" at bounding box center [719, 462] width 89 height 21
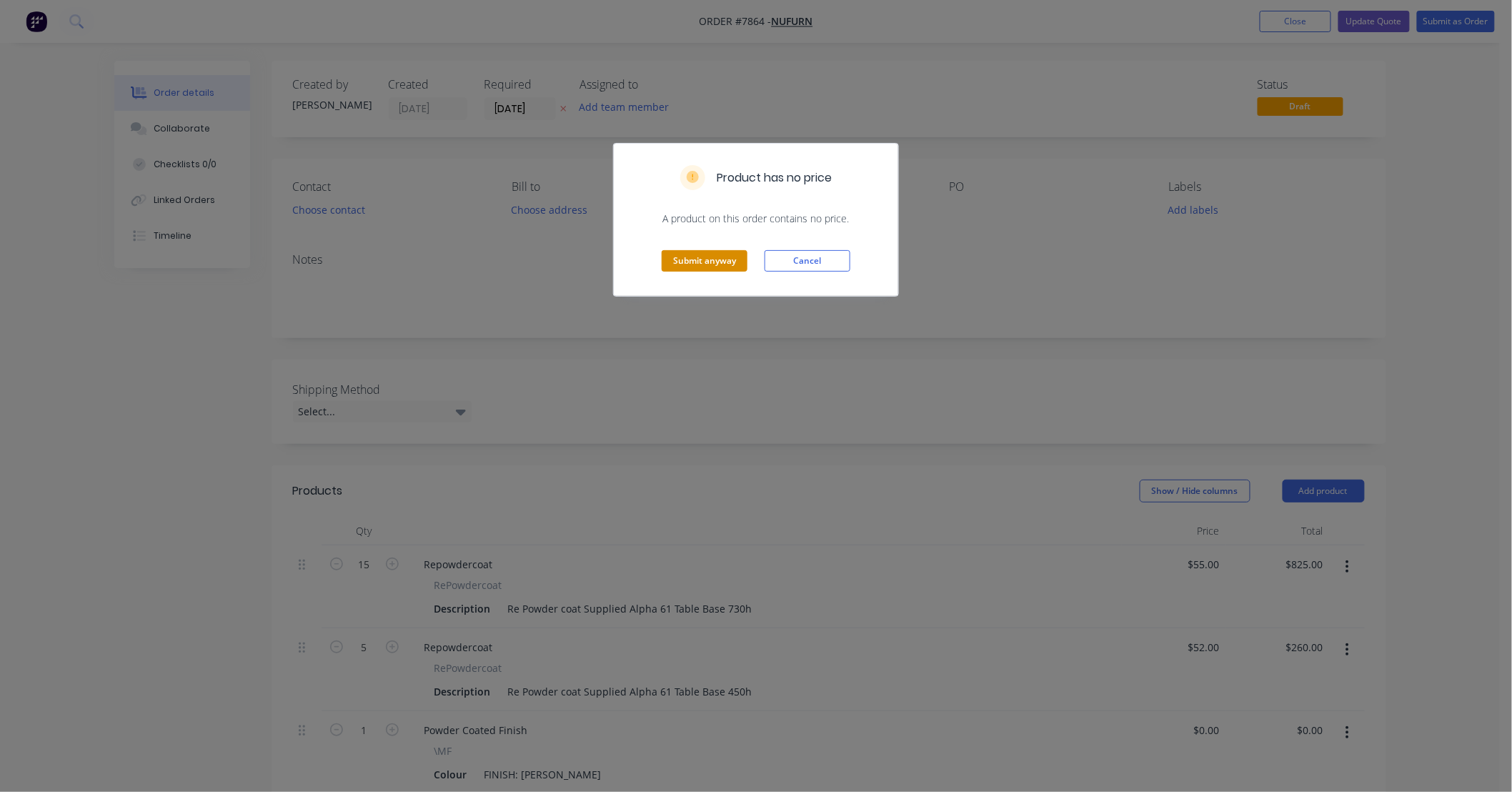
click at [723, 267] on button "Submit anyway" at bounding box center [705, 261] width 85 height 21
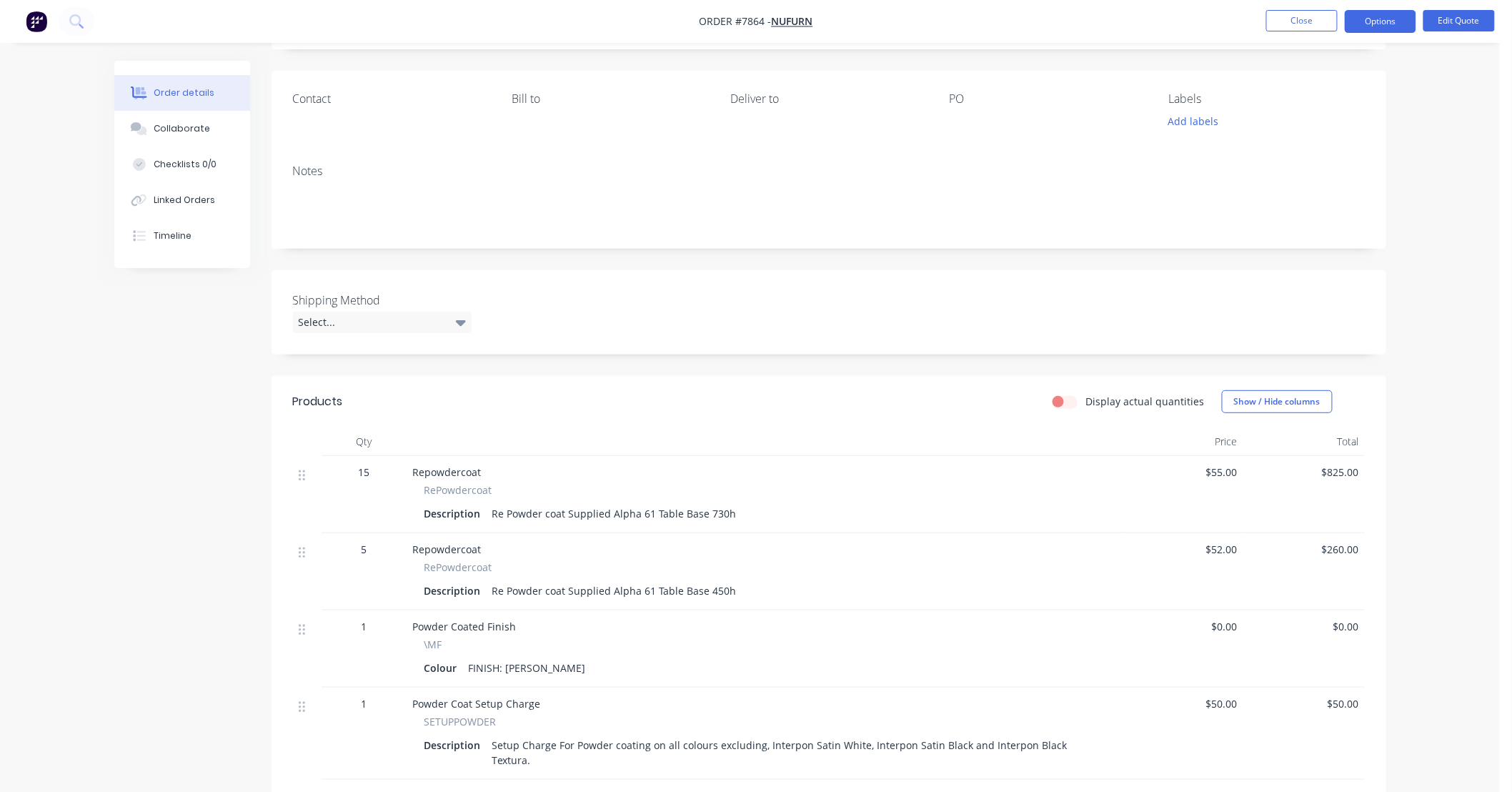
scroll to position [212, 0]
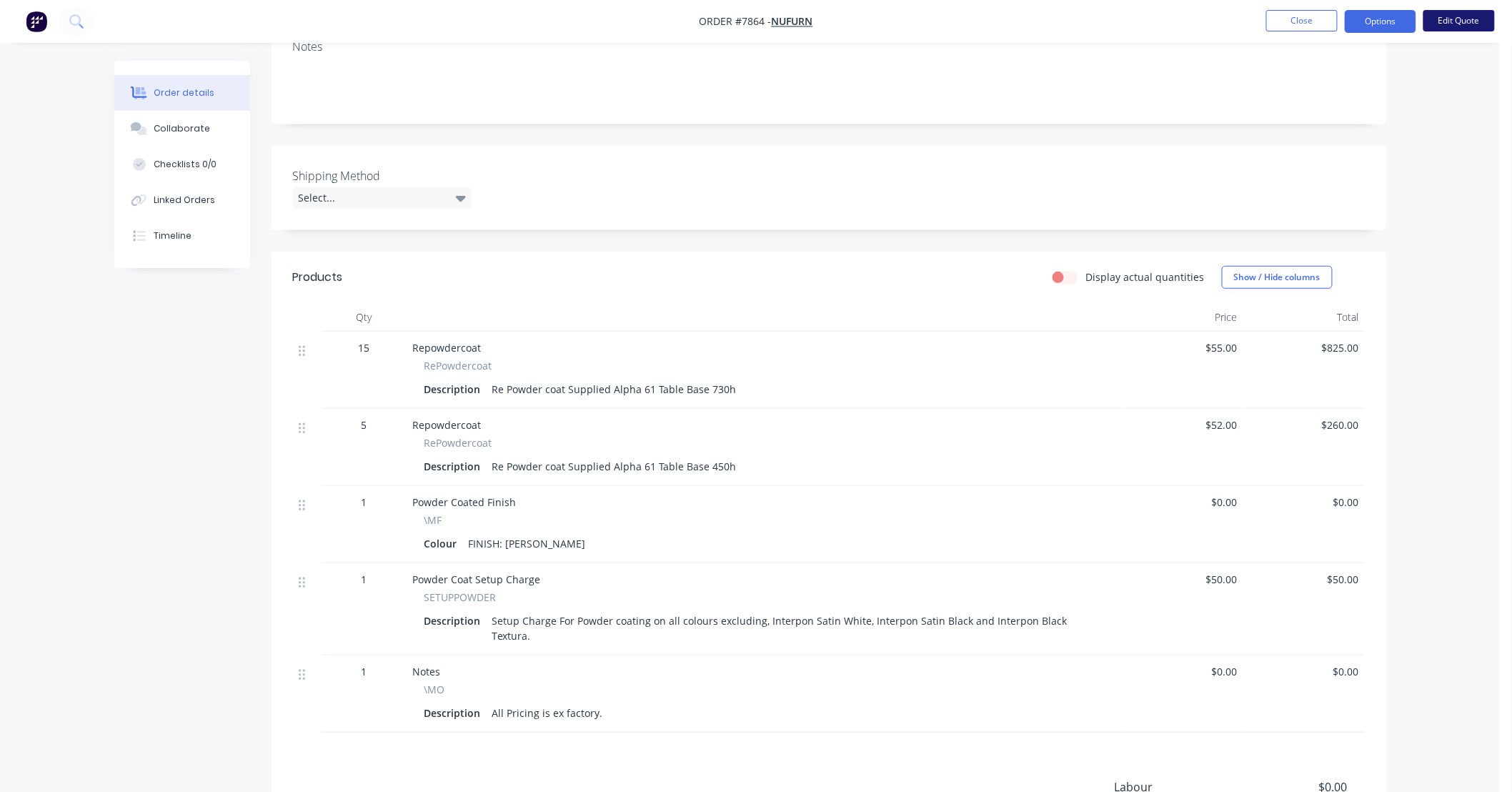
click at [1458, 25] on button "Edit Quote" at bounding box center [1459, 21] width 72 height 21
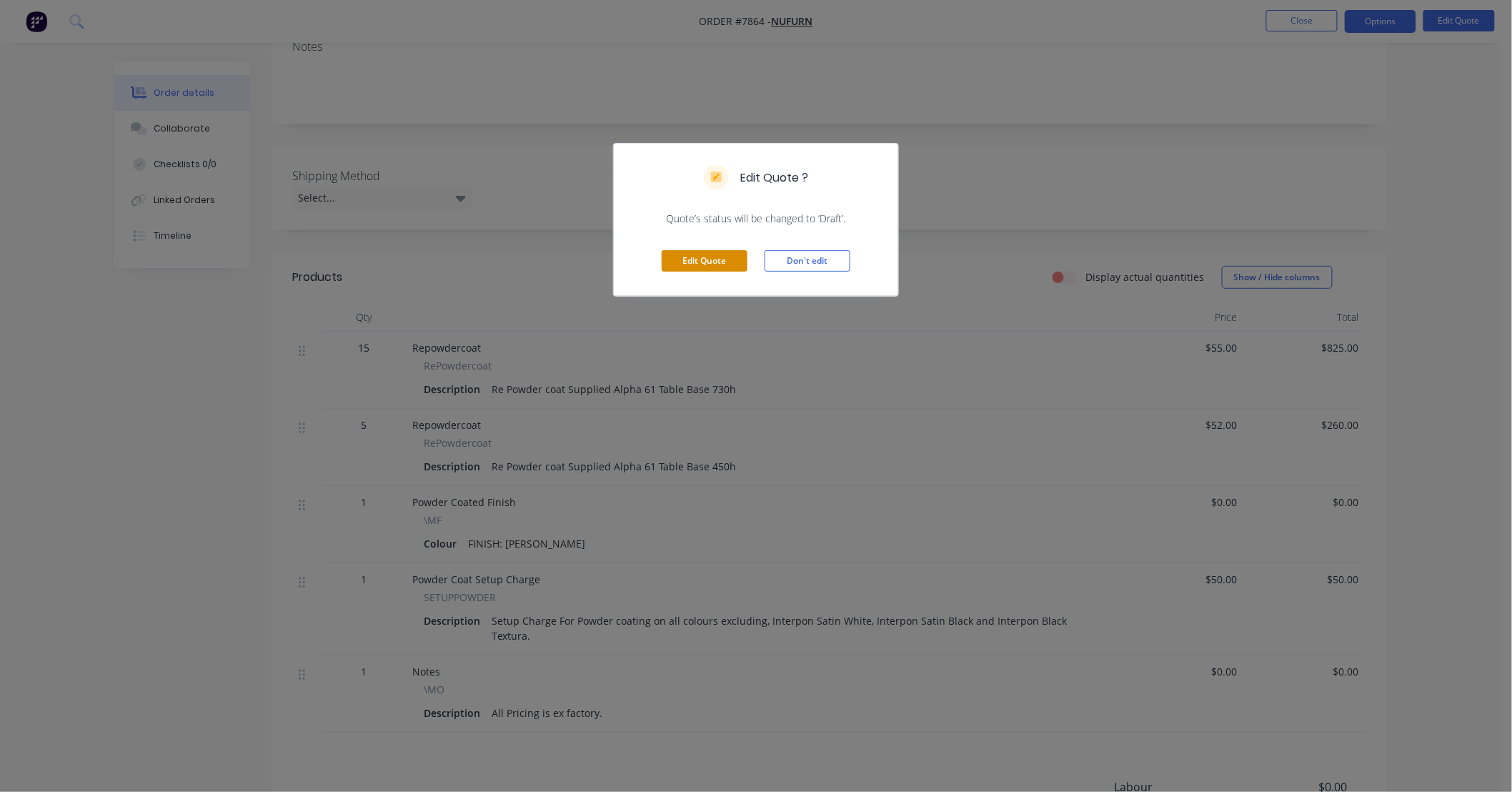
click at [680, 255] on button "Edit Quote" at bounding box center [705, 261] width 85 height 21
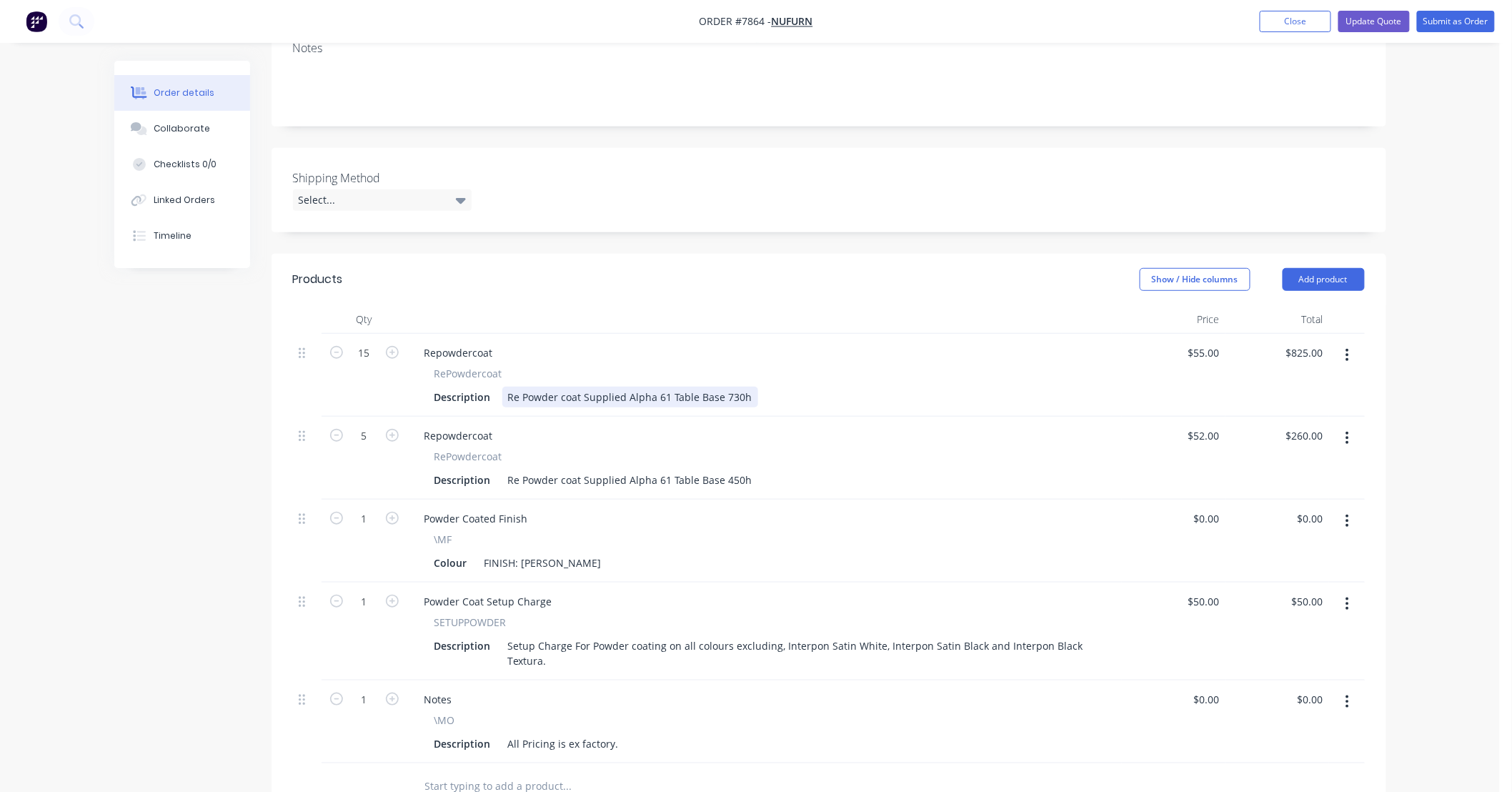
click at [746, 394] on div "Re Powder coat Supplied Alpha 61 Table Base 730h" at bounding box center [630, 397] width 255 height 21
drag, startPoint x: 929, startPoint y: 395, endPoint x: 752, endPoint y: 402, distance: 177.1
click at [752, 402] on div "Re Powder coat Supplied Alpha 61 Table Base 730h, no disassembly or assembly in…" at bounding box center [724, 397] width 444 height 21
copy div "no disassembly or assembly included."
click at [747, 476] on div "Re Powder coat Supplied Alpha 61 Table Base 450h" at bounding box center [630, 480] width 255 height 21
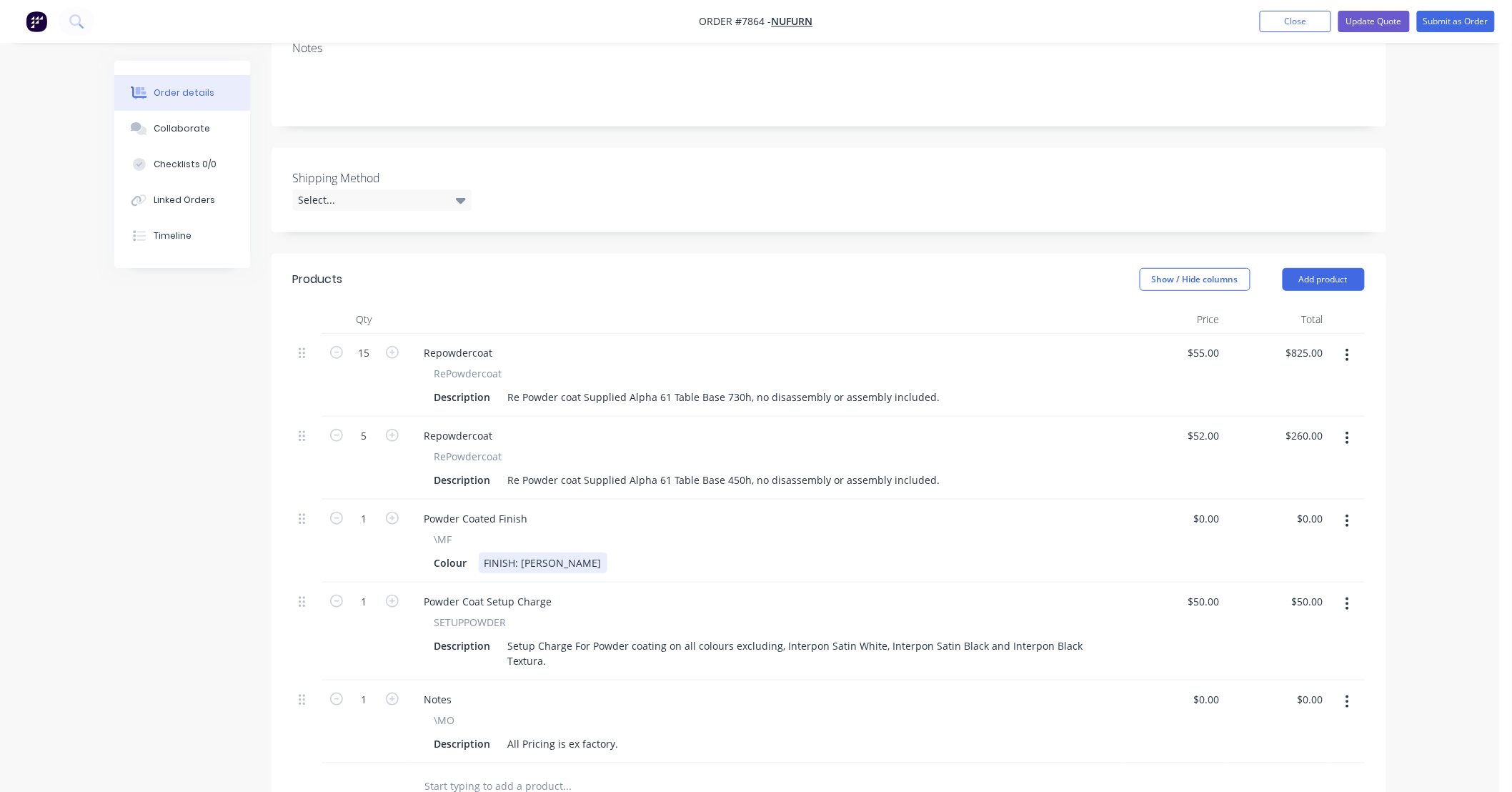
drag, startPoint x: 911, startPoint y: 552, endPoint x: 929, endPoint y: 514, distance: 42.0
click at [912, 553] on div "Colour FINISH: [PERSON_NAME]" at bounding box center [762, 563] width 666 height 21
click at [1384, 19] on button "Update Quote" at bounding box center [1374, 21] width 72 height 21
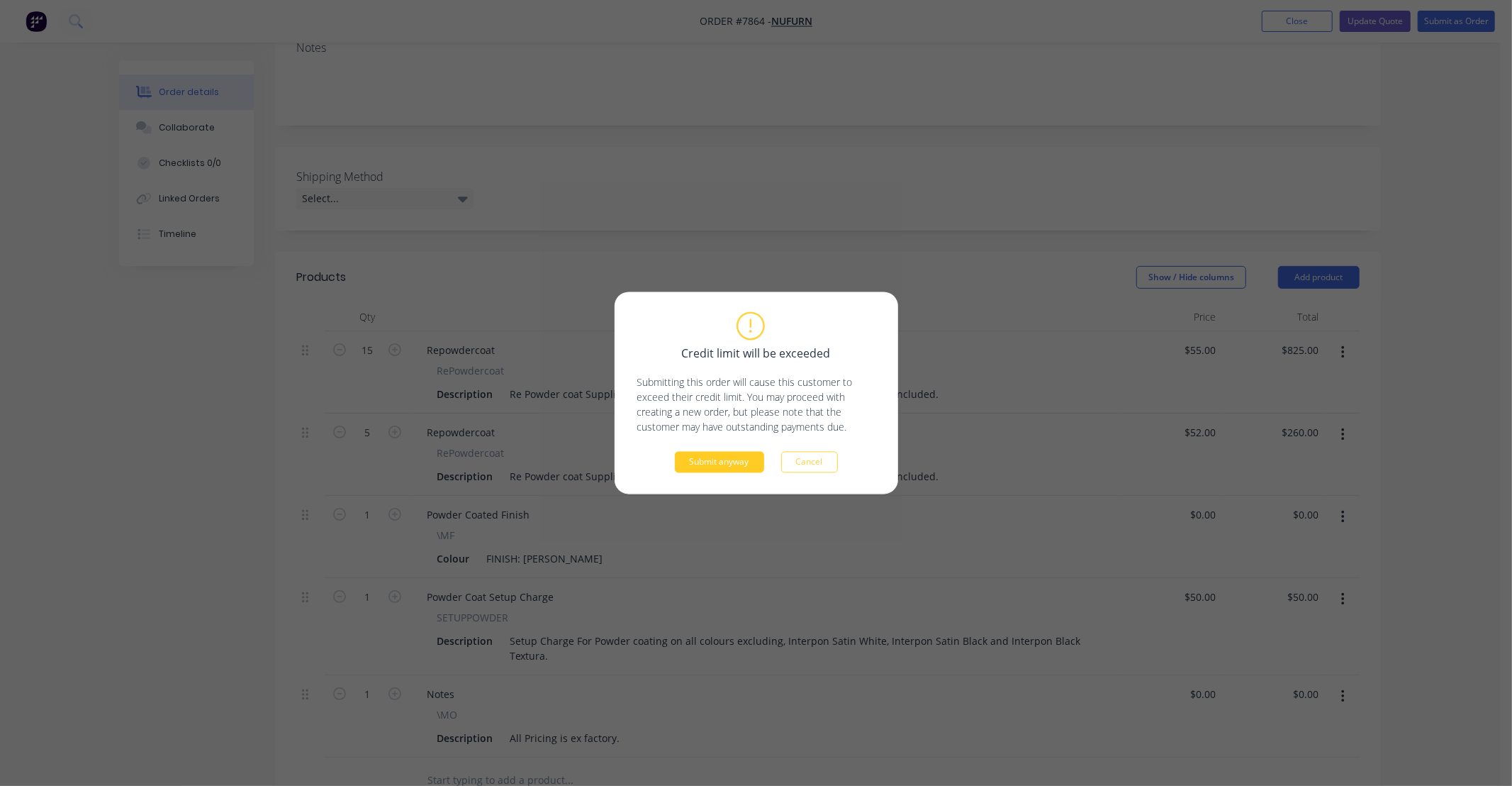
click at [716, 456] on button "Submit anyway" at bounding box center [719, 462] width 89 height 21
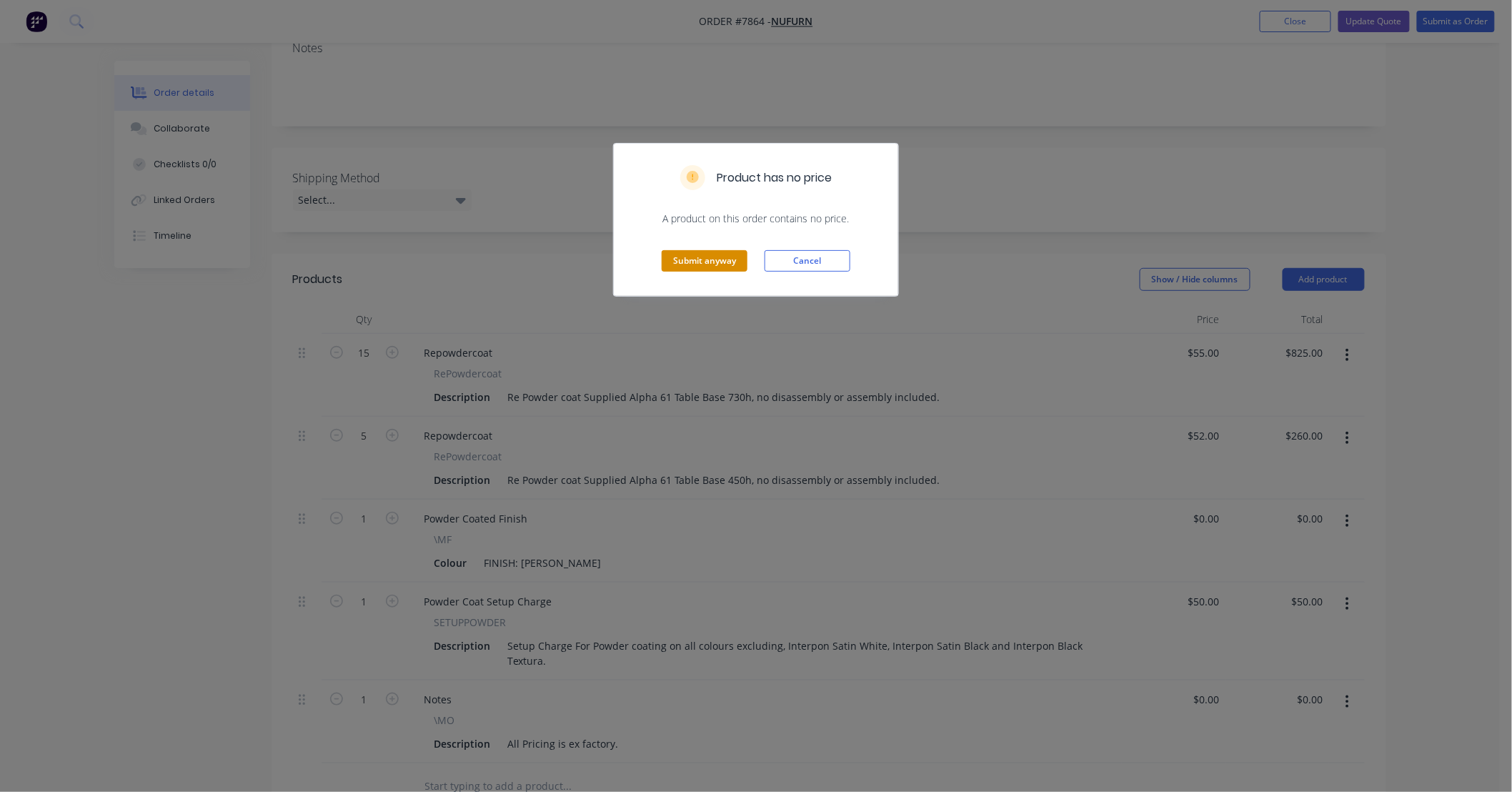
click at [719, 262] on button "Submit anyway" at bounding box center [705, 261] width 85 height 21
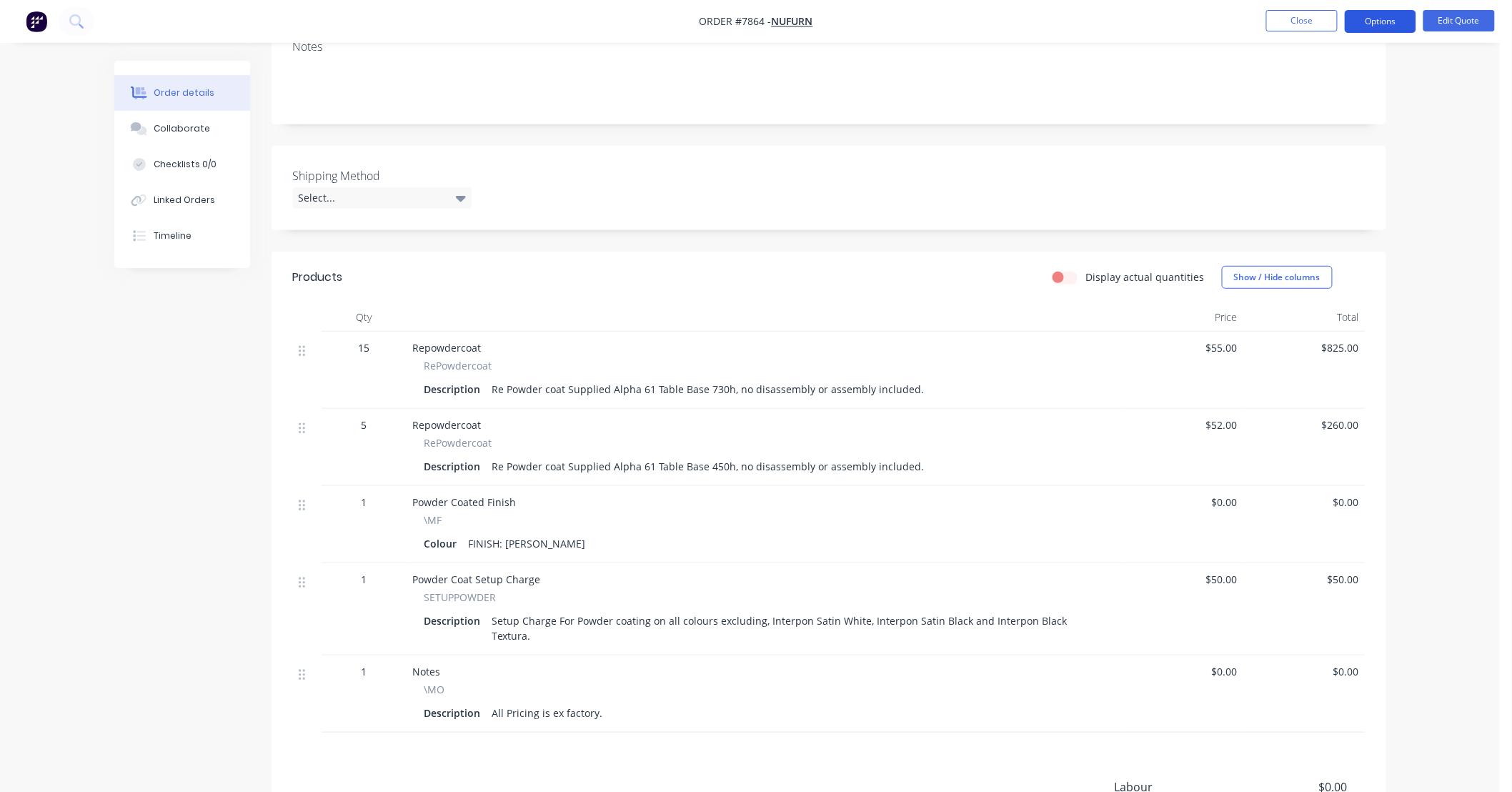
click at [1399, 15] on button "Options" at bounding box center [1380, 21] width 72 height 23
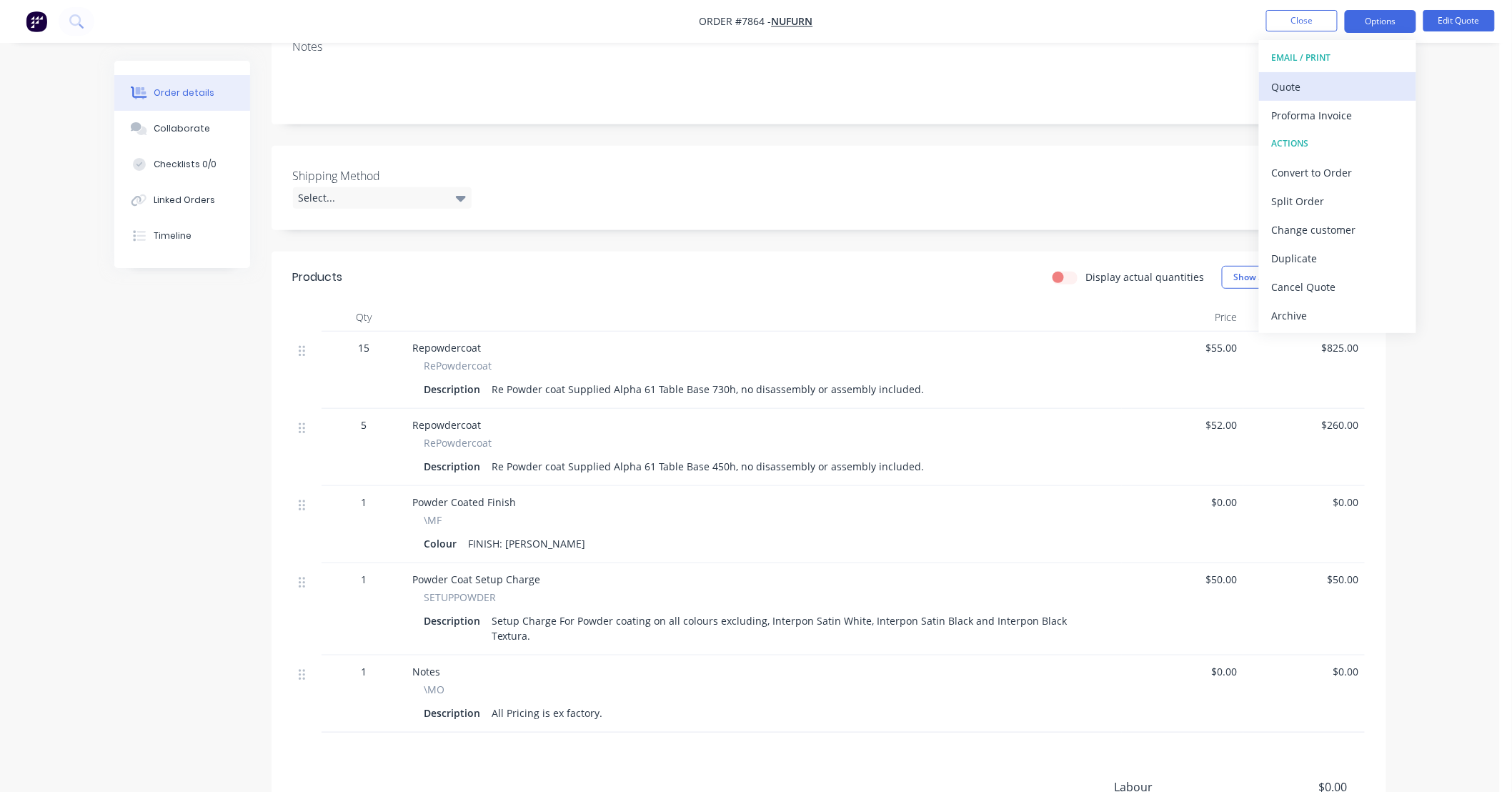
click at [1317, 81] on div "Quote" at bounding box center [1338, 87] width 132 height 21
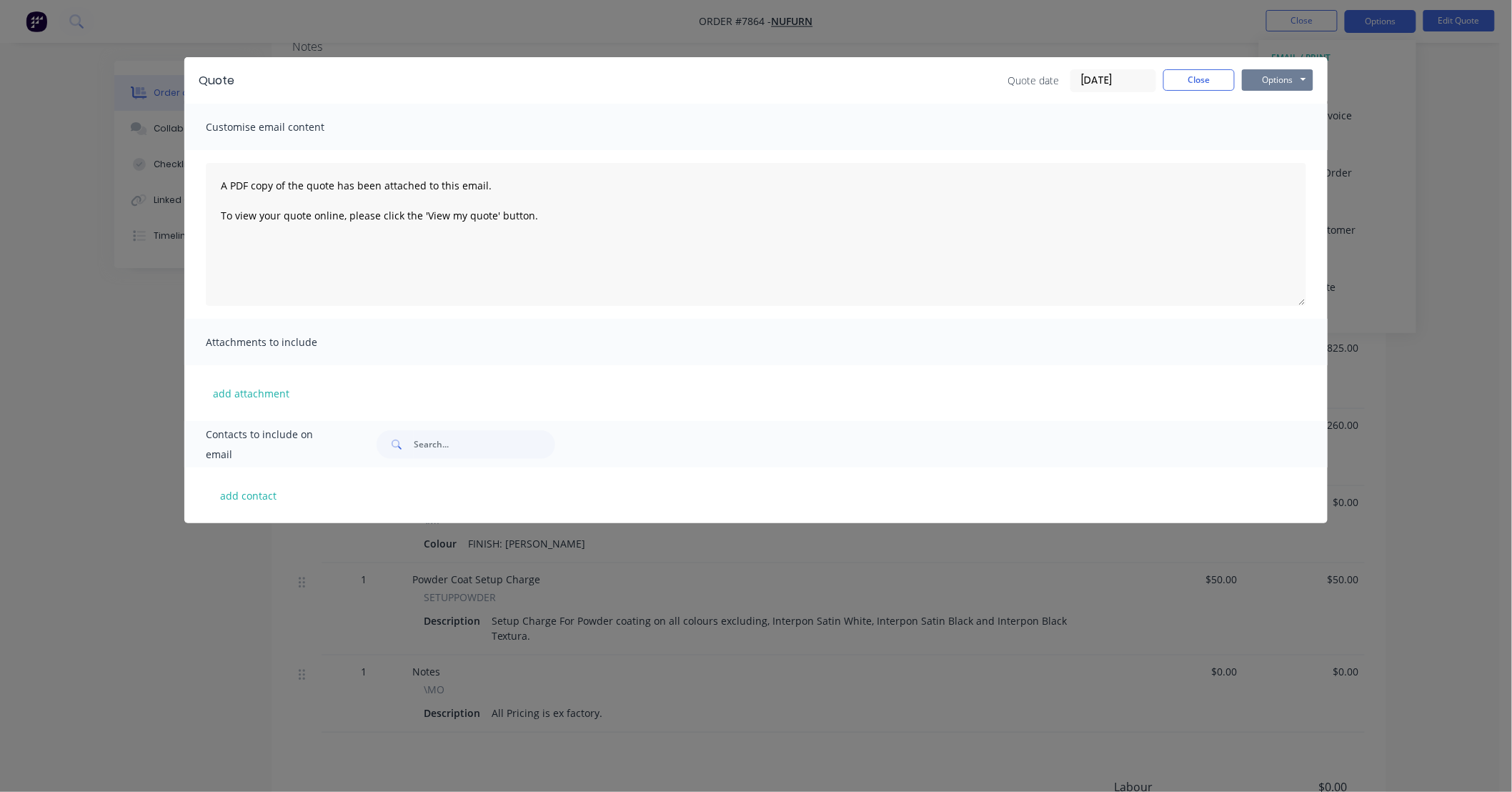
click at [1285, 76] on button "Options" at bounding box center [1278, 79] width 72 height 21
click at [1289, 103] on button "Preview" at bounding box center [1287, 106] width 91 height 24
click at [1198, 85] on button "Close" at bounding box center [1199, 79] width 72 height 21
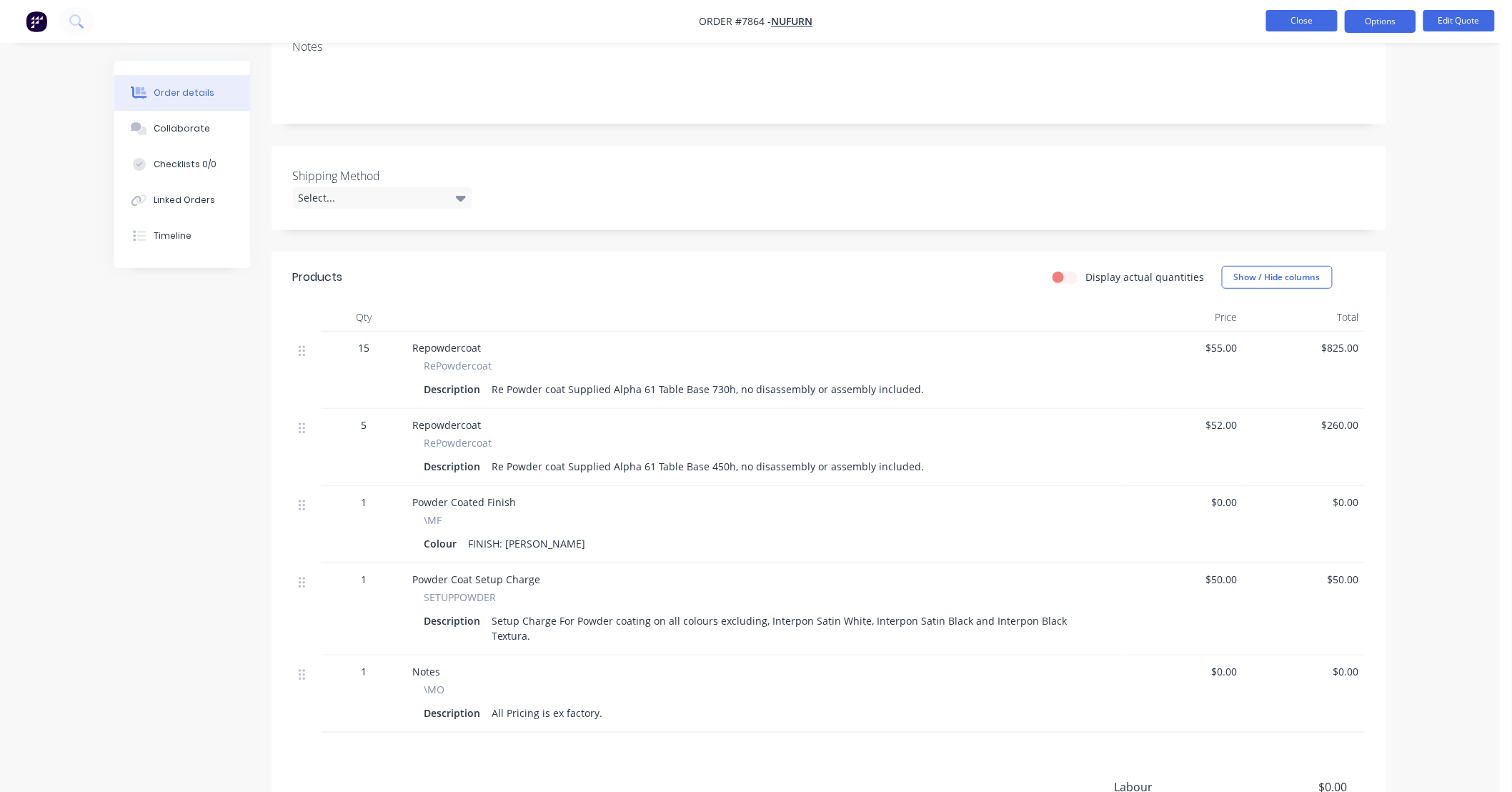
click at [1291, 18] on button "Close" at bounding box center [1302, 21] width 72 height 21
